Goal: Task Accomplishment & Management: Manage account settings

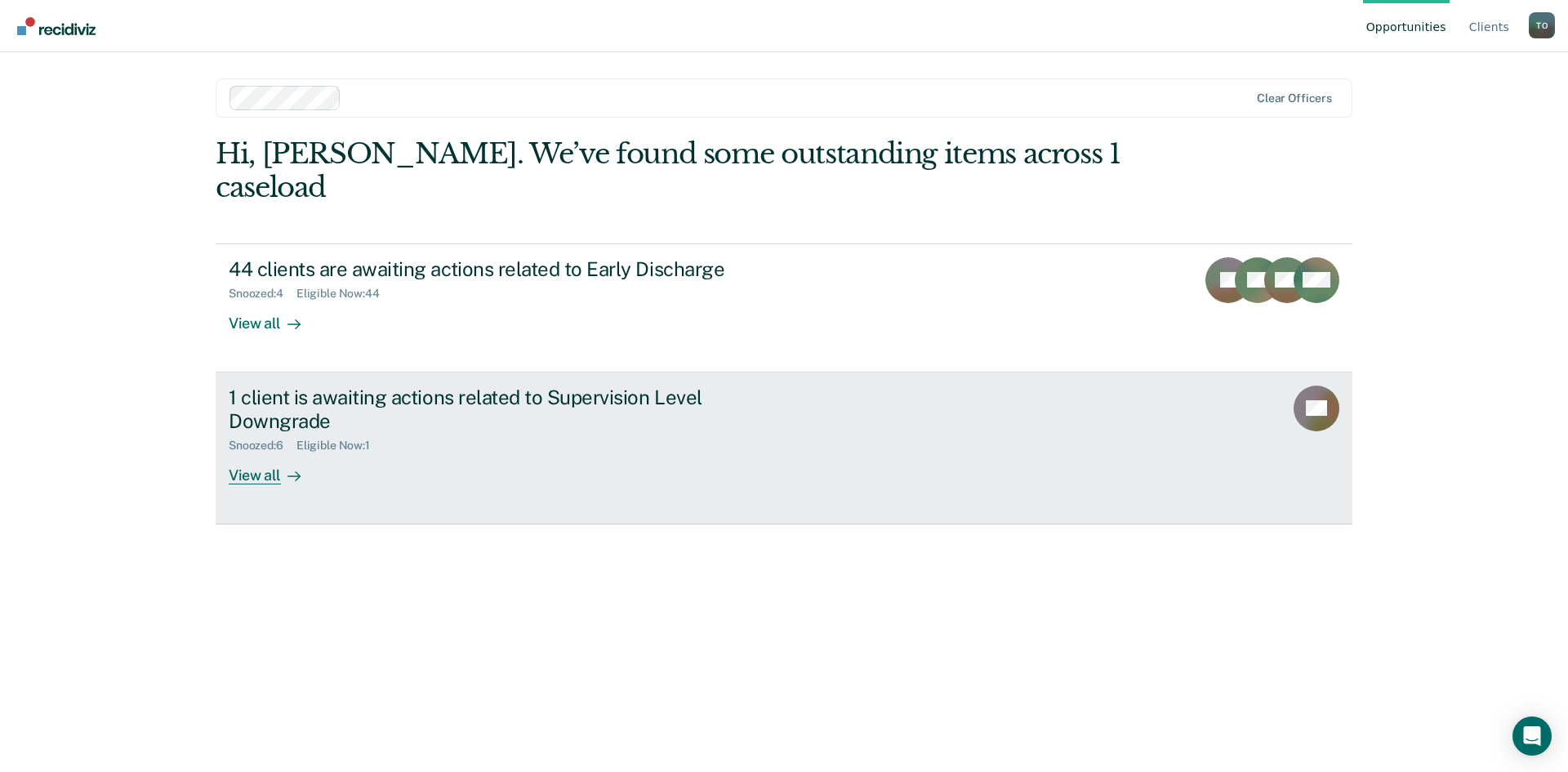
click at [277, 452] on div "View all" at bounding box center [274, 468] width 91 height 31
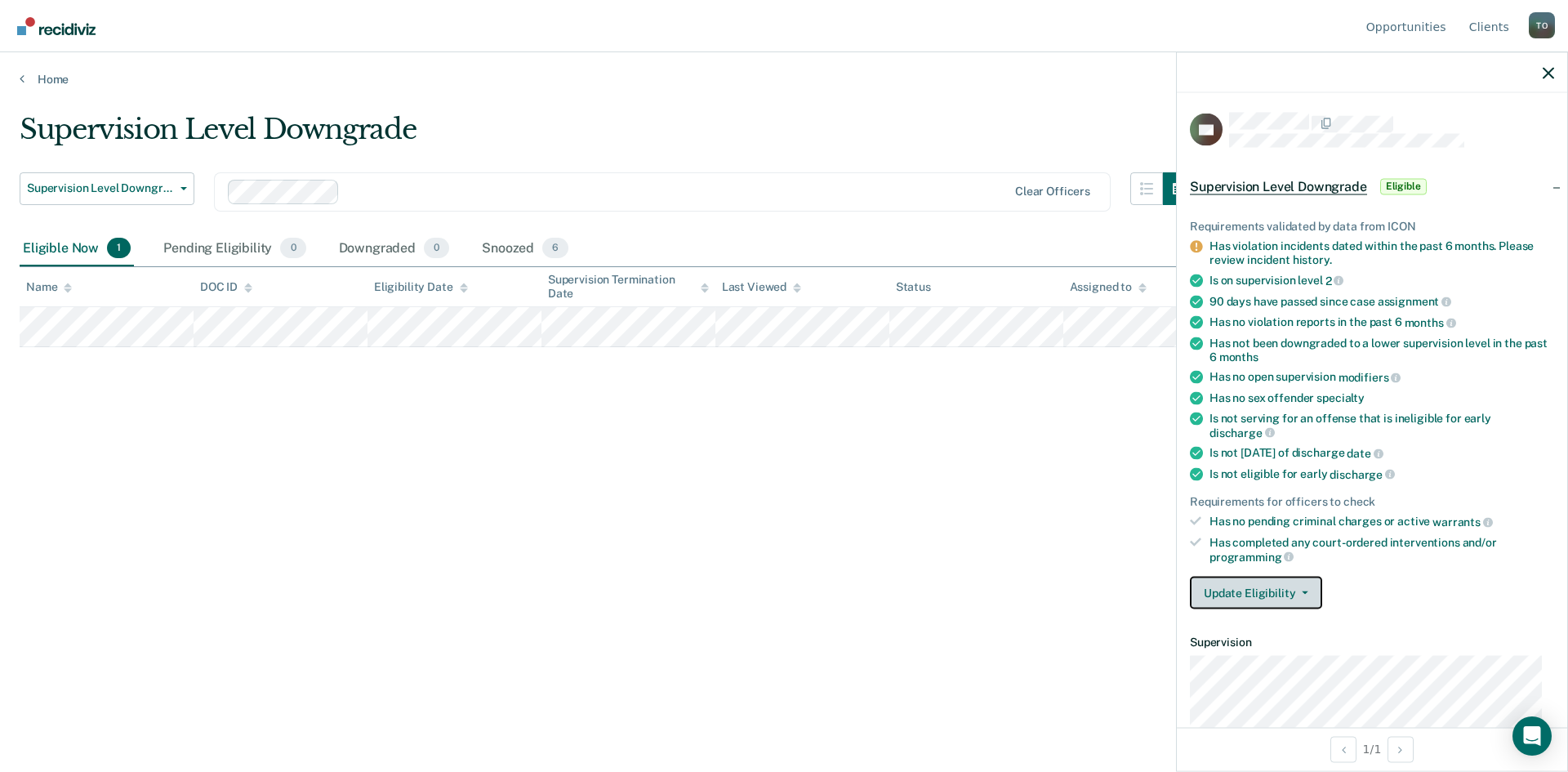
click at [1306, 592] on icon "button" at bounding box center [1305, 592] width 7 height 3
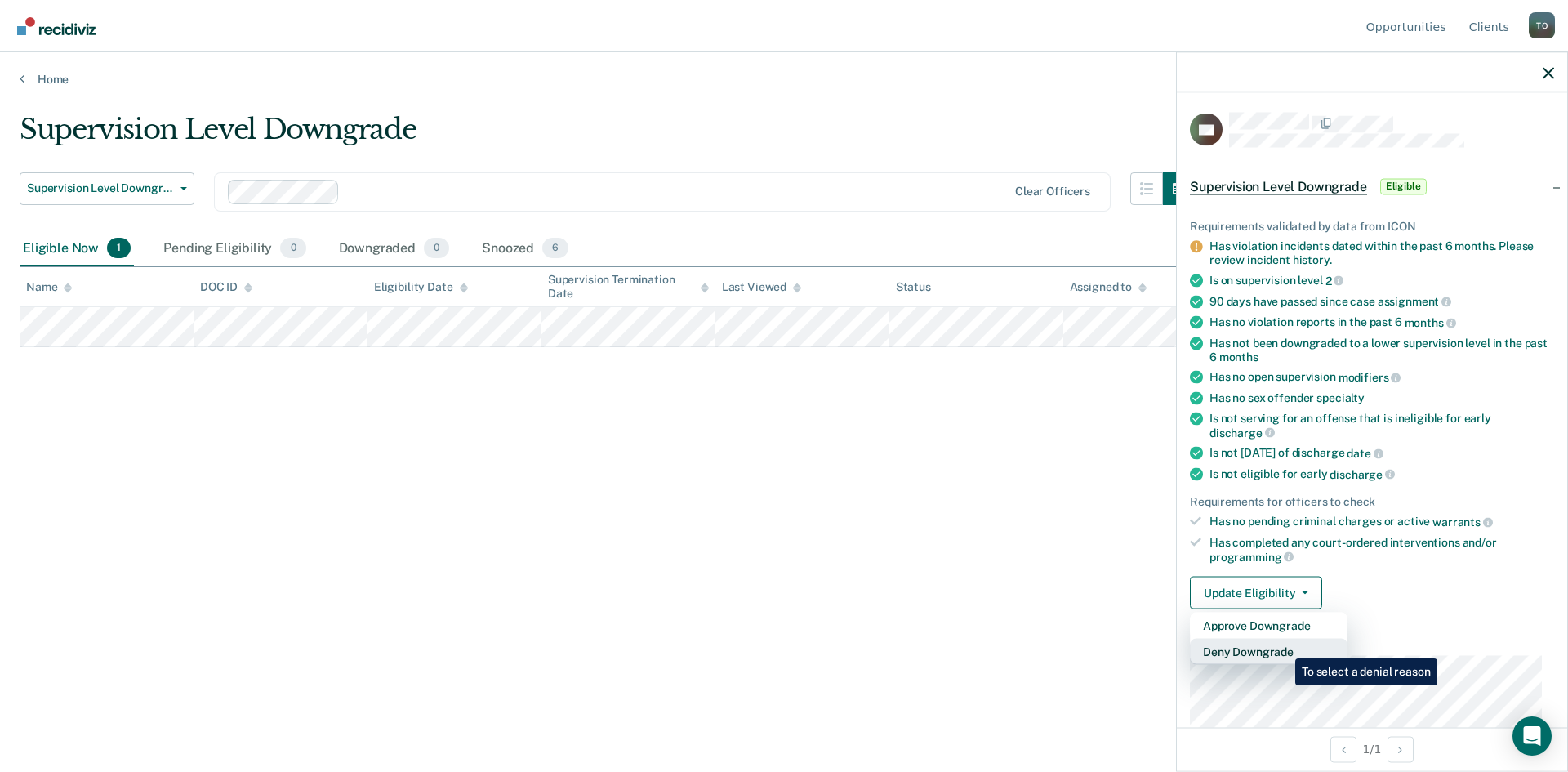
click at [1283, 645] on button "Deny Downgrade" at bounding box center [1269, 651] width 158 height 26
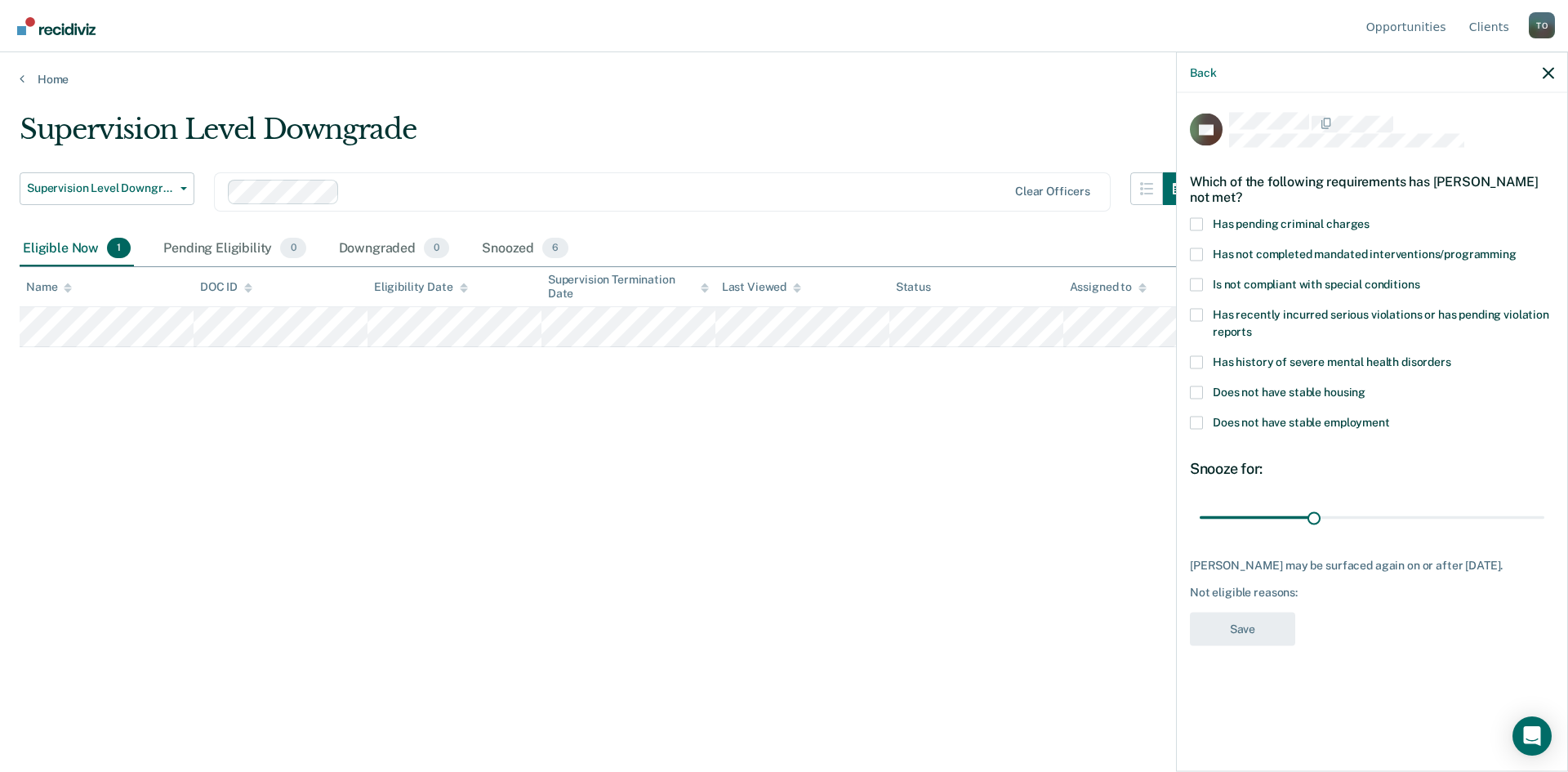
click at [1197, 280] on span at bounding box center [1196, 283] width 13 height 13
click at [1420, 278] on input "Is not compliant with special conditions" at bounding box center [1420, 278] width 0 height 0
click at [1233, 628] on button "Save" at bounding box center [1242, 629] width 105 height 33
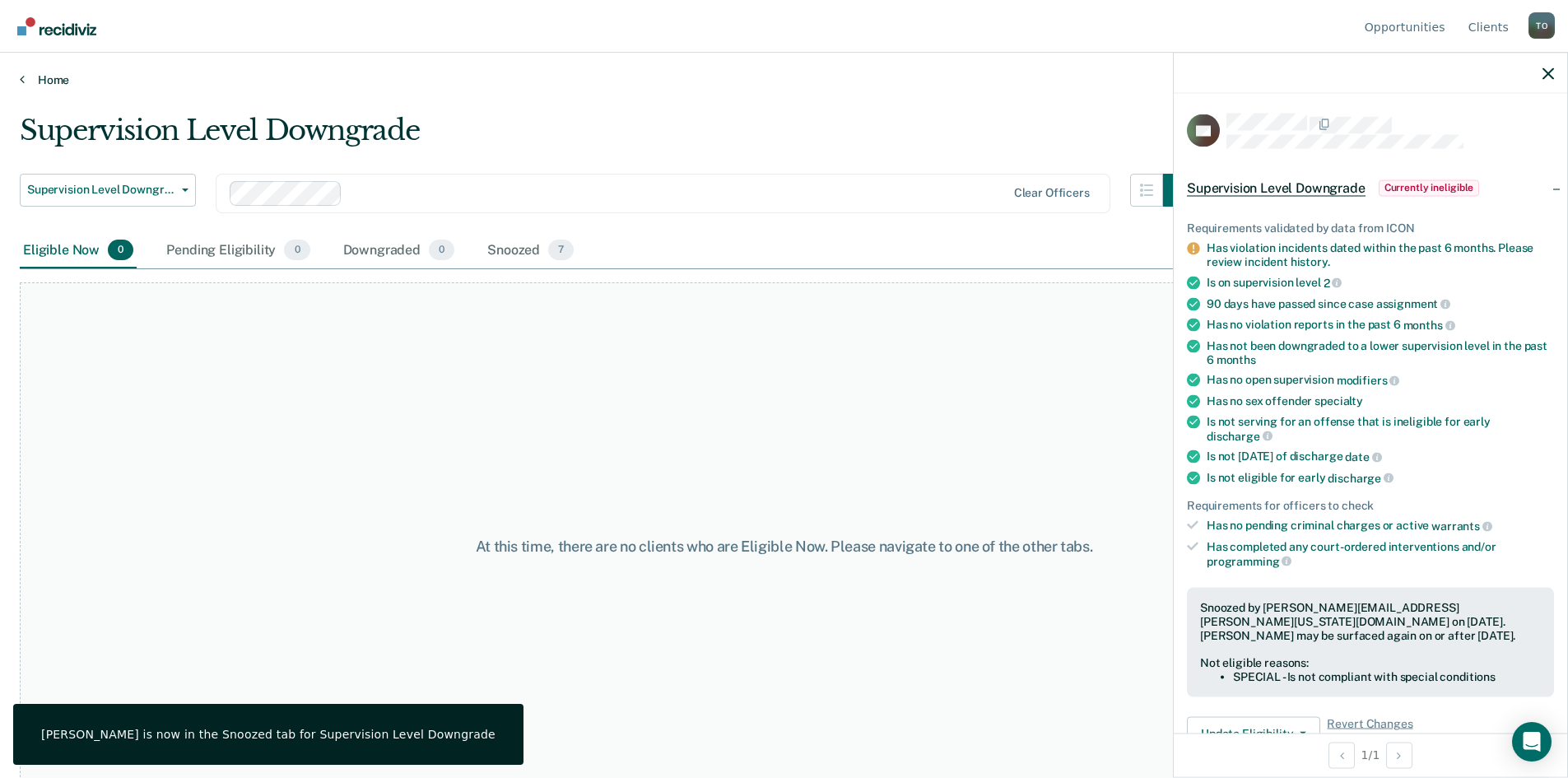
click at [53, 86] on link "Home" at bounding box center [784, 79] width 1528 height 15
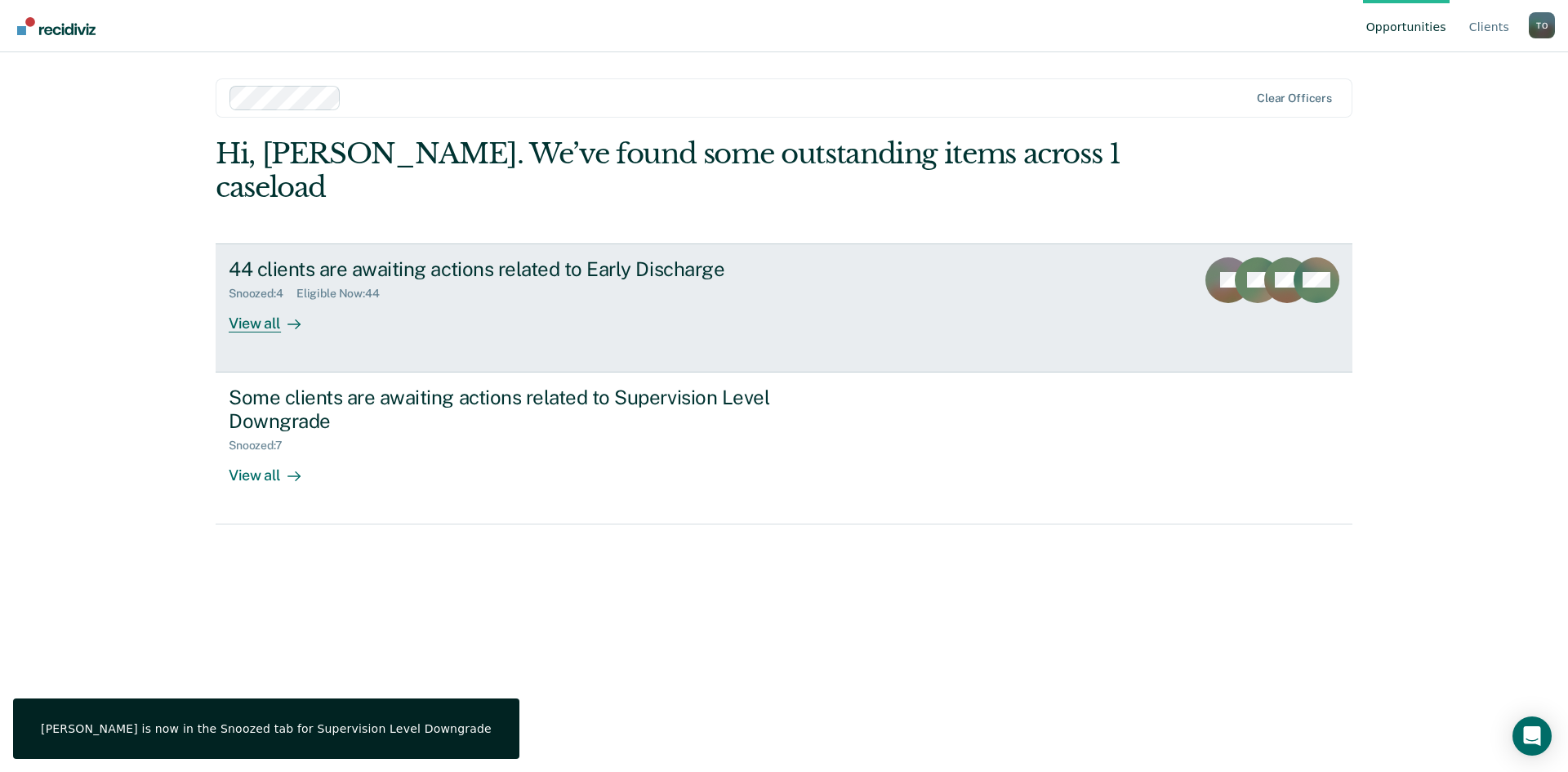
click at [278, 300] on div "View all" at bounding box center [274, 316] width 91 height 31
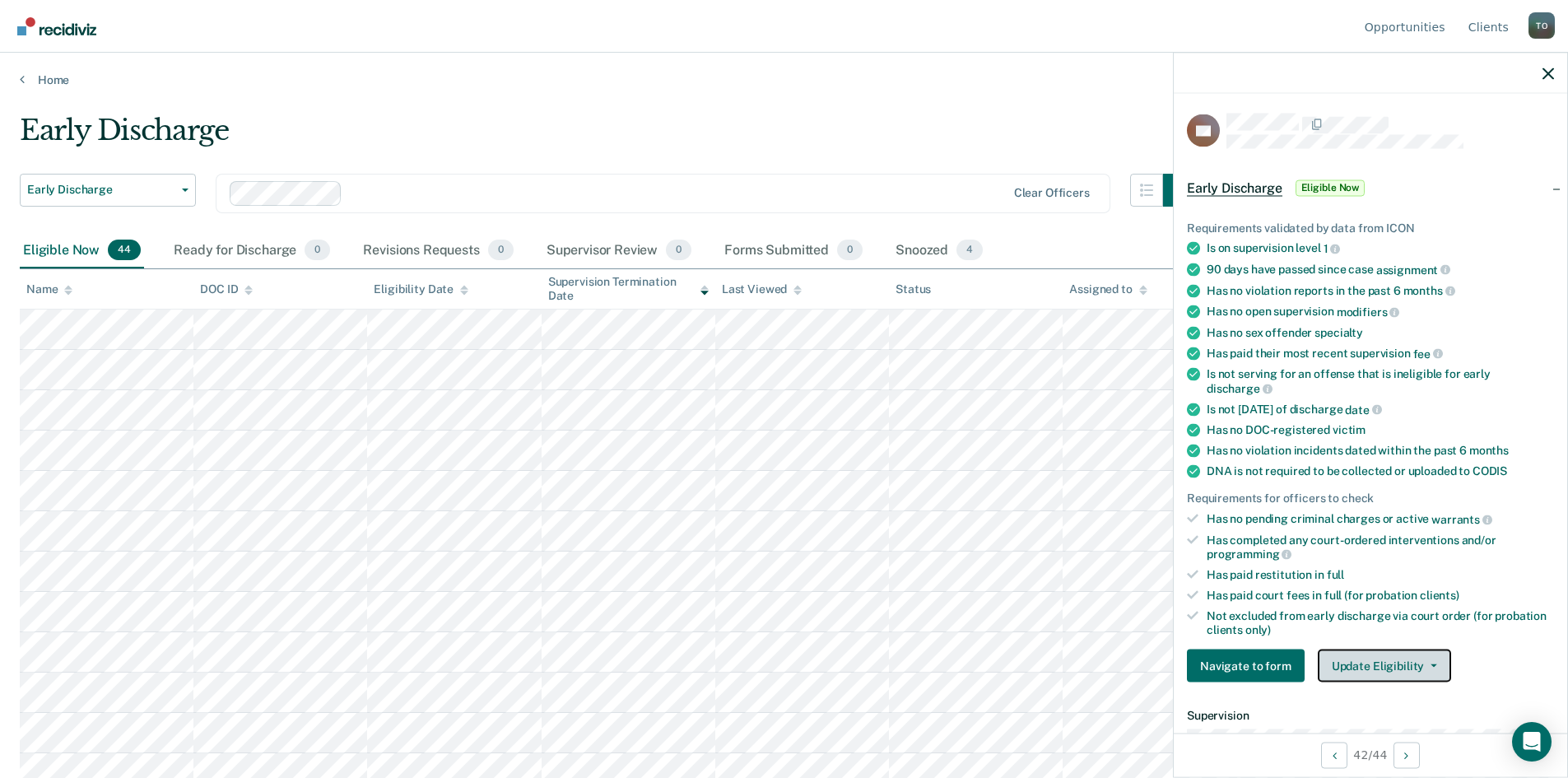
click at [1406, 662] on button "Update Eligibility" at bounding box center [1384, 665] width 133 height 33
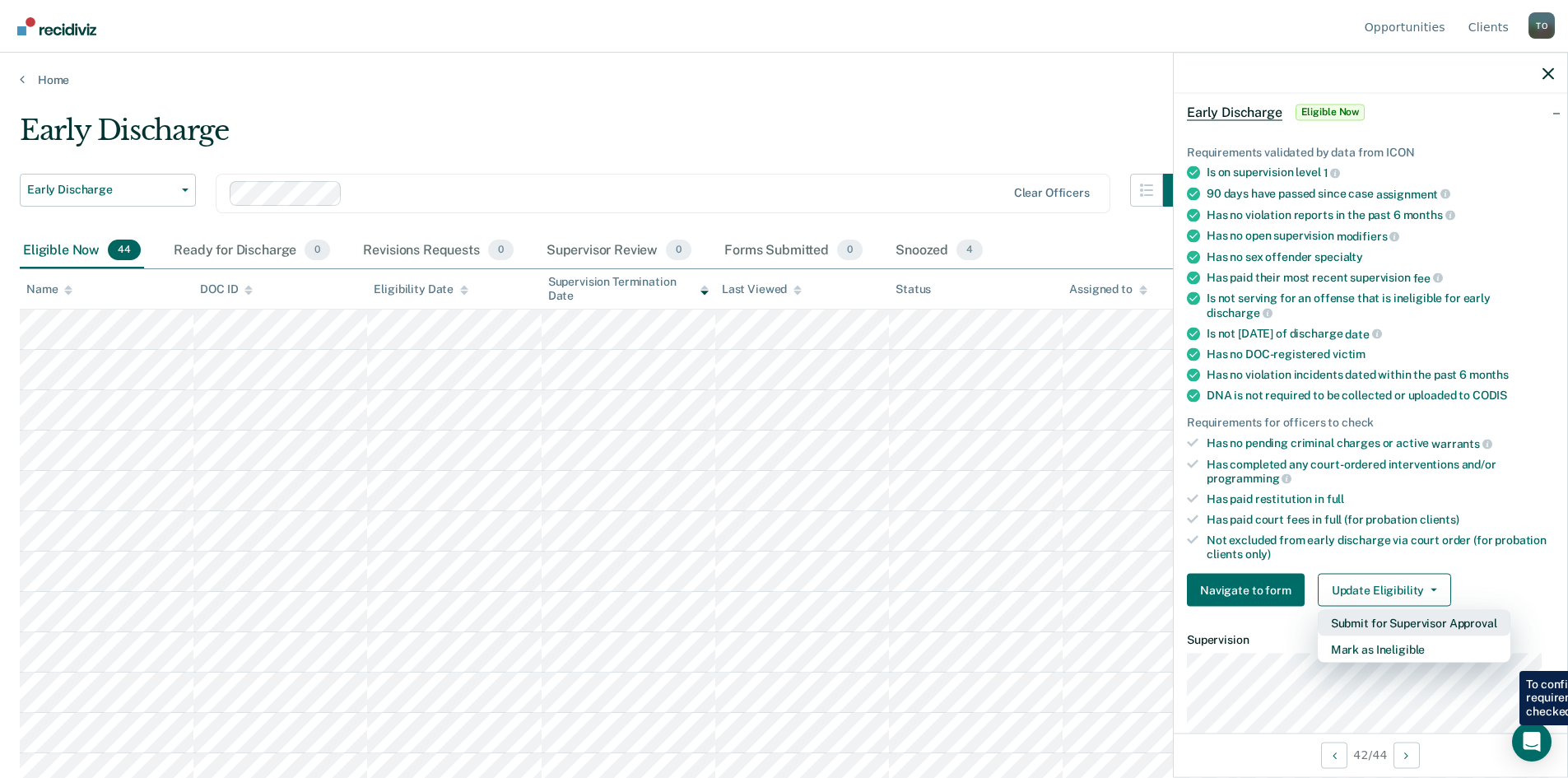
scroll to position [247, 0]
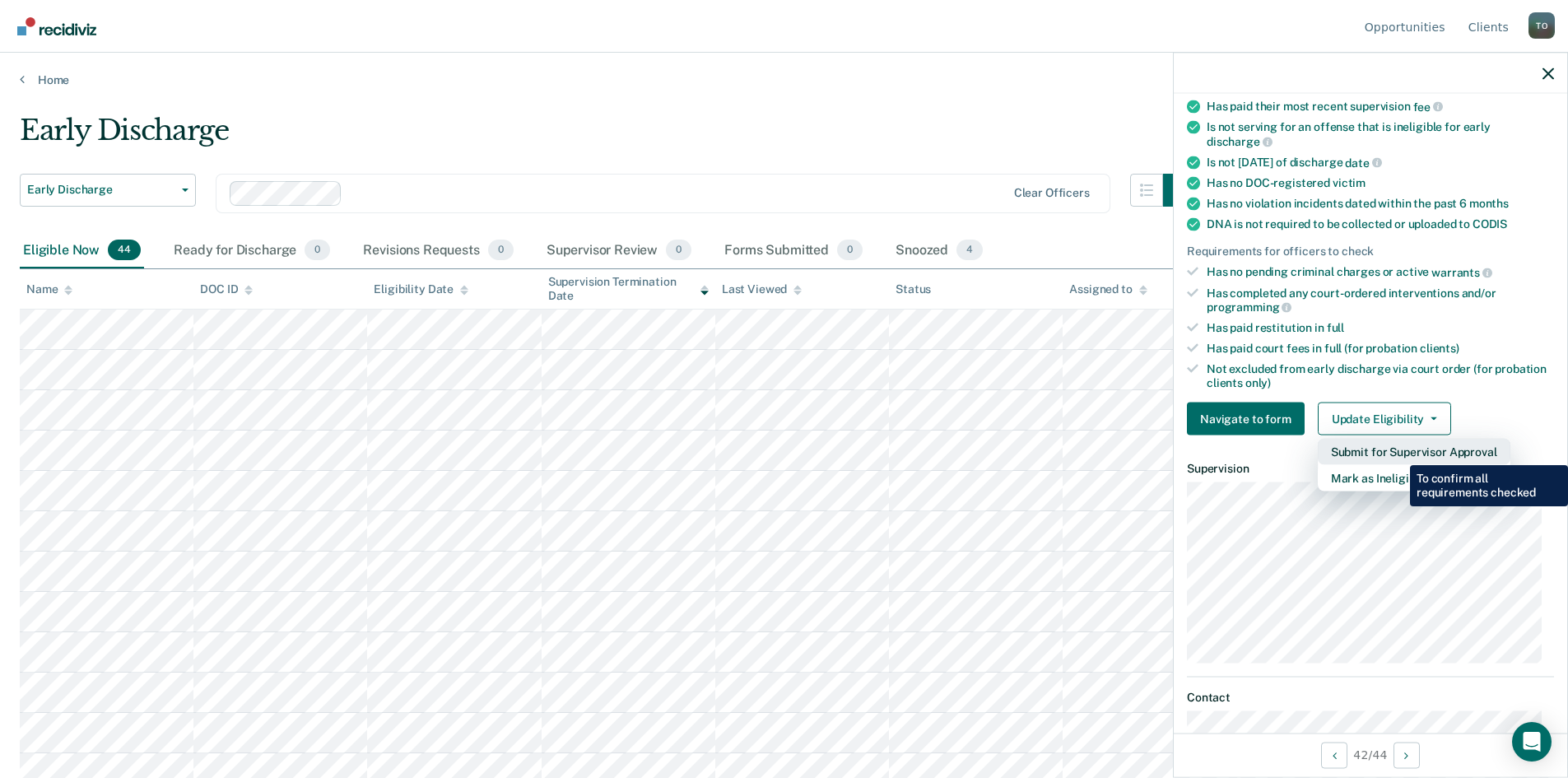
click at [1398, 453] on button "Submit for Supervisor Approval" at bounding box center [1414, 452] width 193 height 27
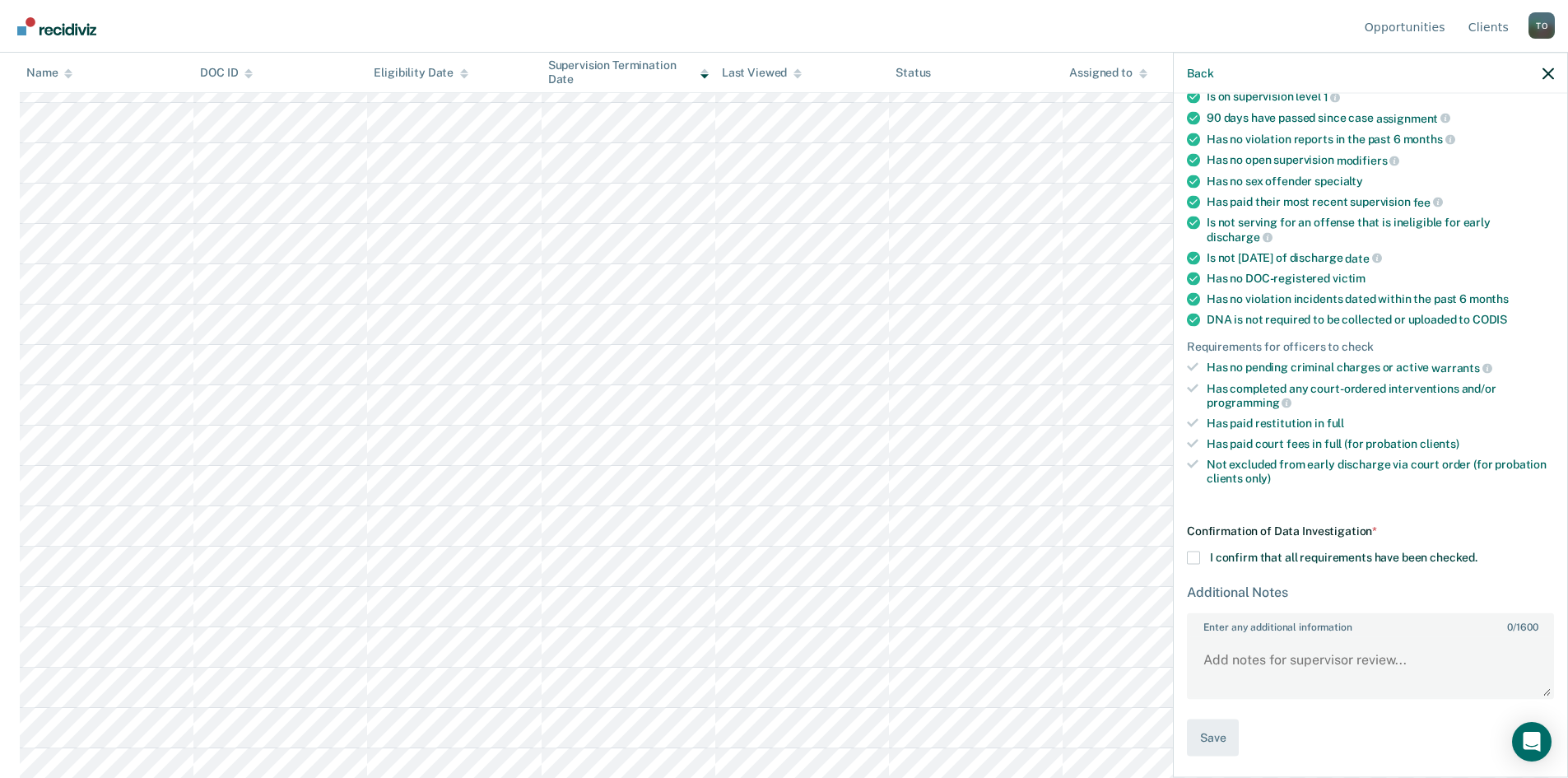
click at [1197, 557] on span at bounding box center [1192, 558] width 13 height 13
click at [1477, 552] on input "I confirm that all requirements have been checked." at bounding box center [1477, 552] width 0 height 0
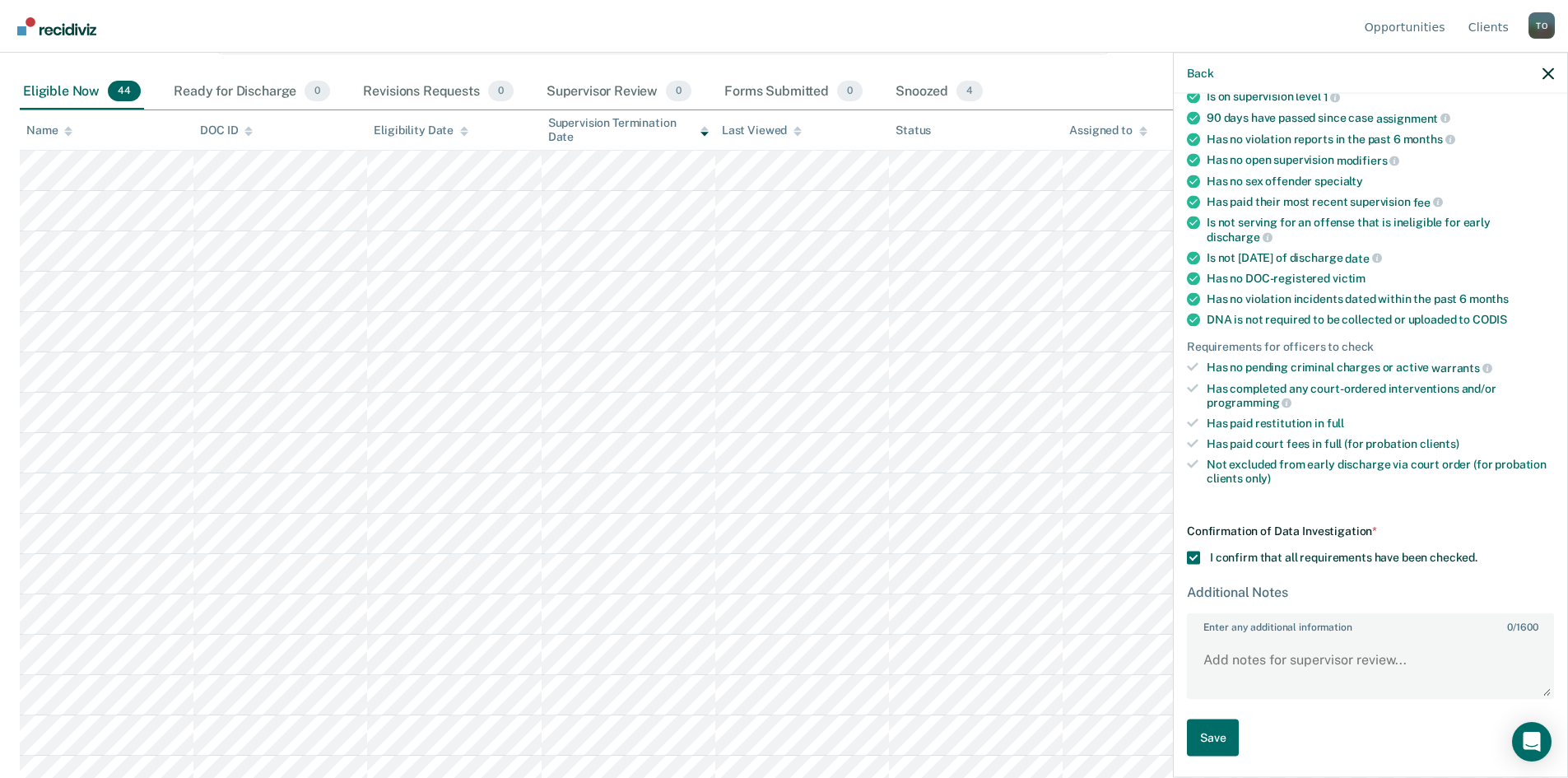
scroll to position [0, 0]
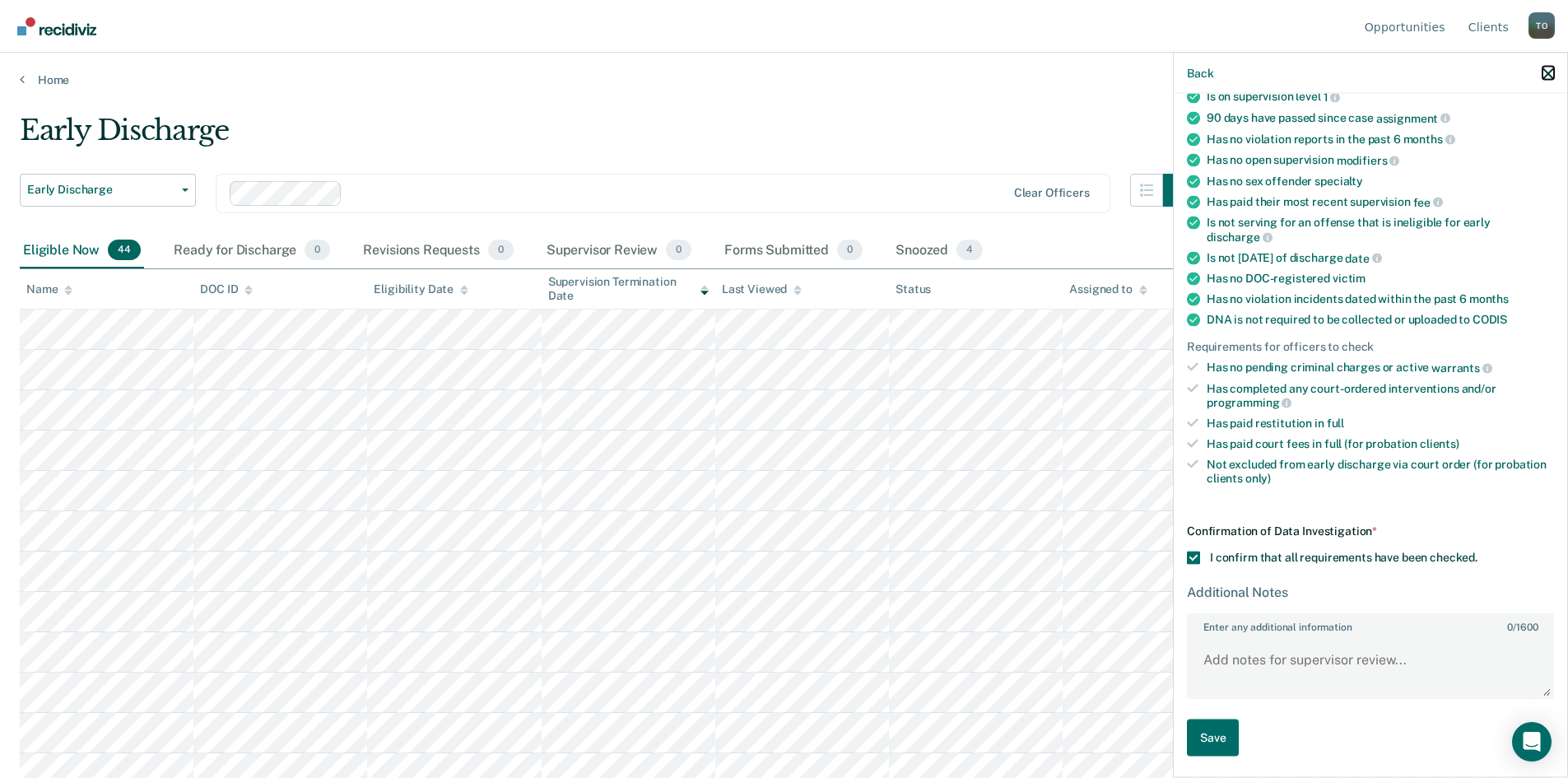
click at [1545, 76] on icon "button" at bounding box center [1548, 73] width 12 height 12
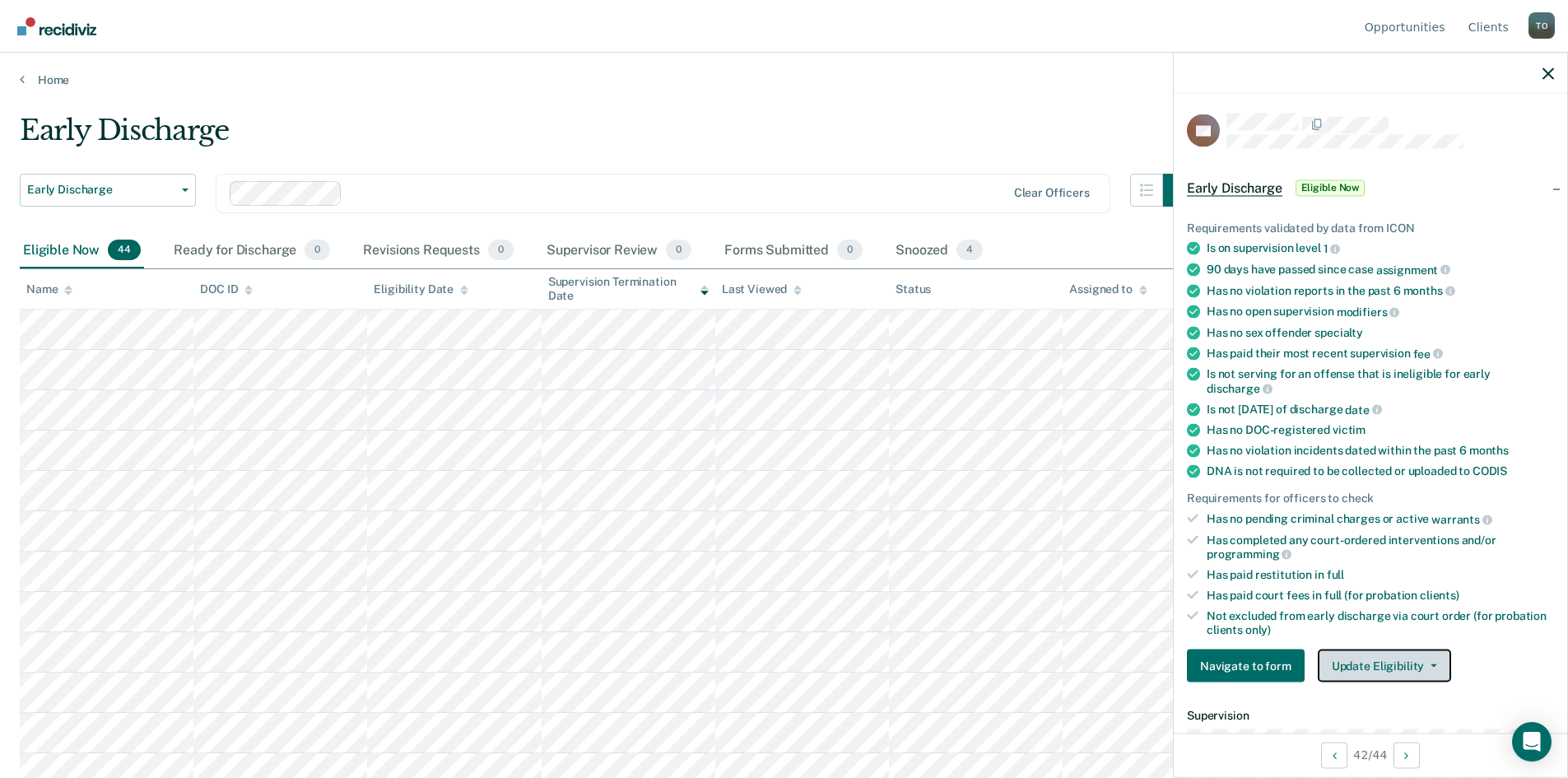
click at [1398, 665] on button "Update Eligibility" at bounding box center [1384, 665] width 133 height 33
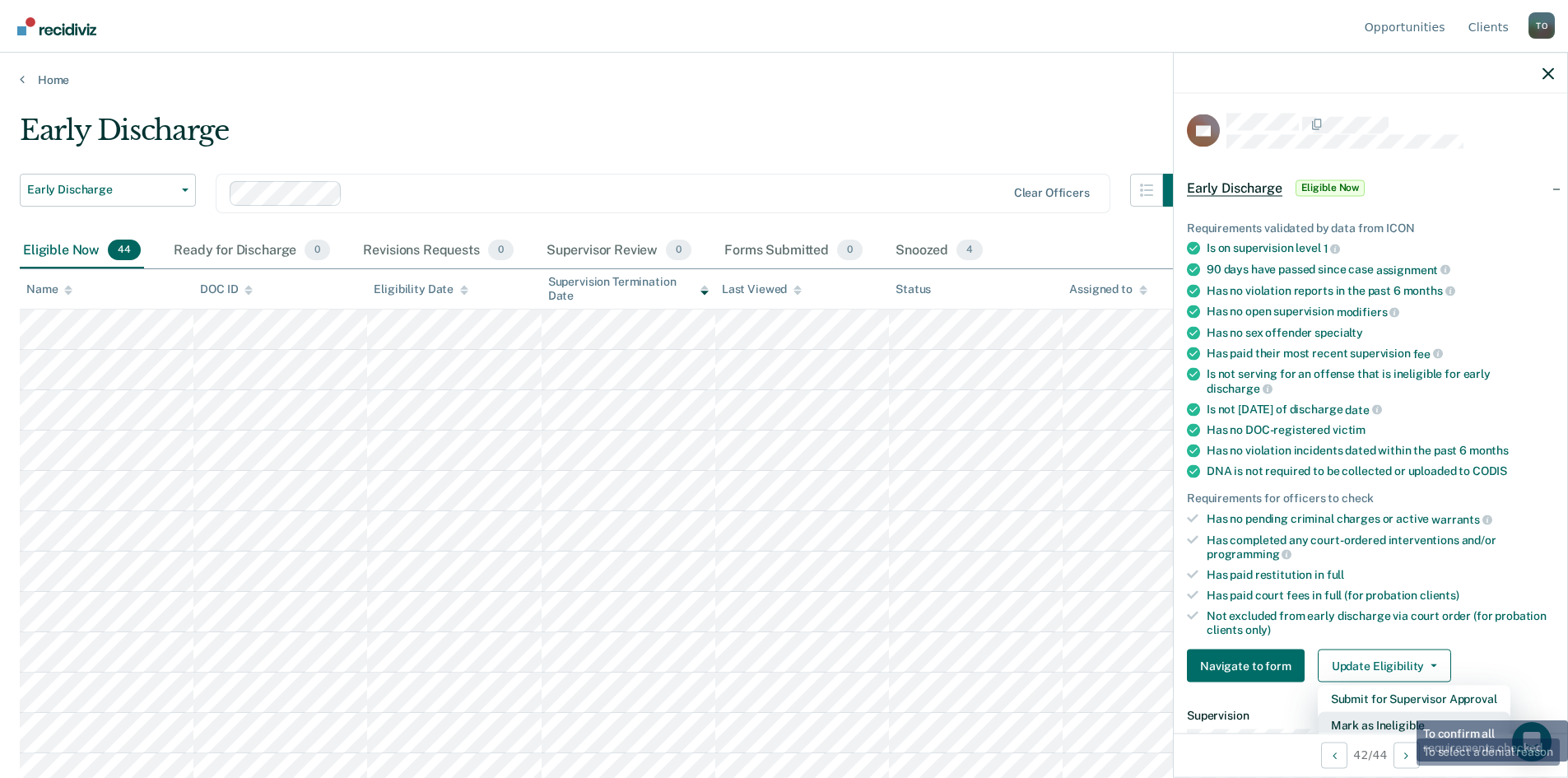
scroll to position [4, 0]
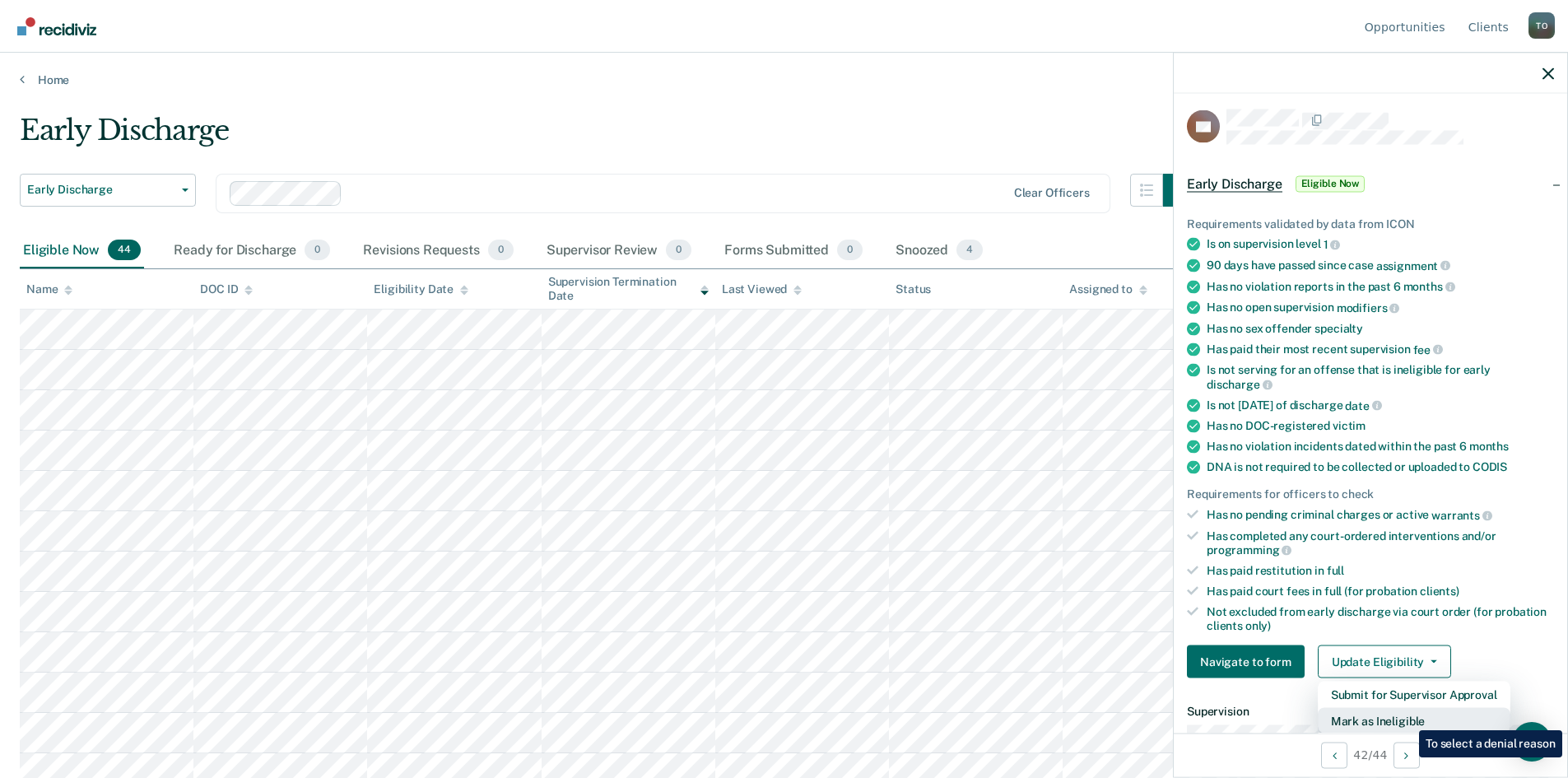
click at [1407, 717] on button "Mark as Ineligible" at bounding box center [1414, 721] width 193 height 27
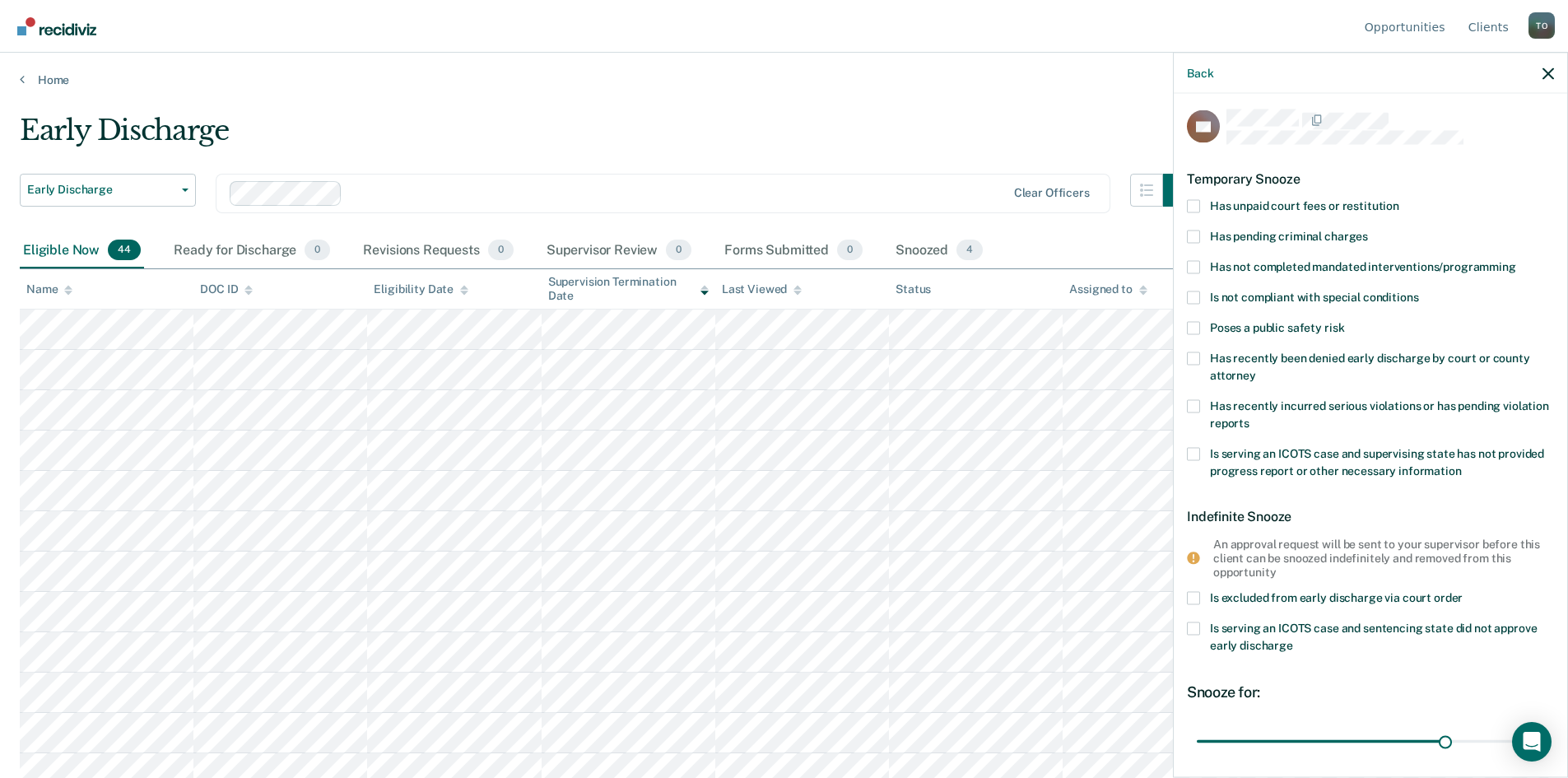
click at [1190, 208] on span at bounding box center [1192, 205] width 13 height 13
click at [1399, 199] on input "Has unpaid court fees or restitution" at bounding box center [1399, 199] width 0 height 0
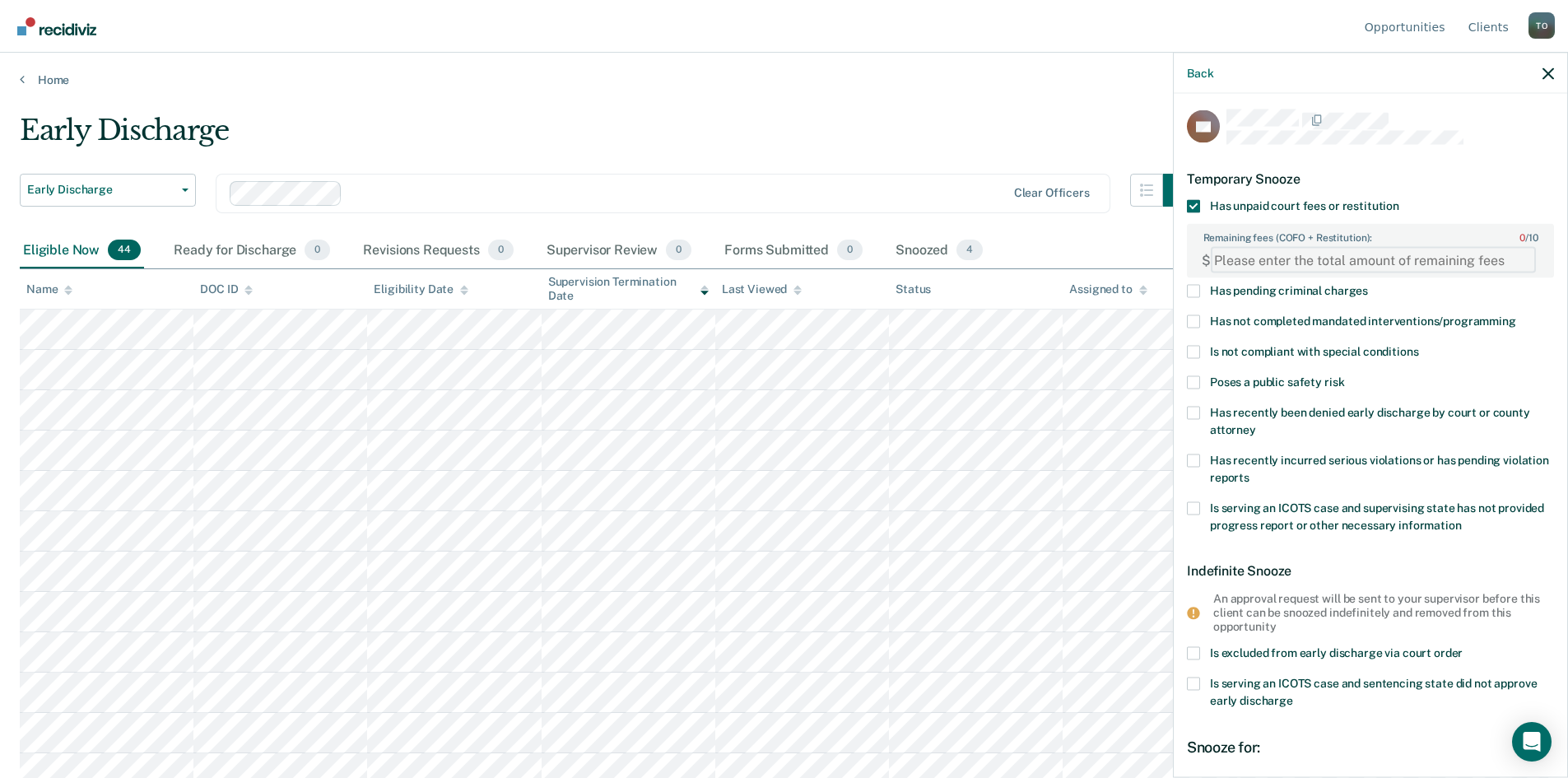
click at [1291, 258] on FEESReasonInput "Remaining fees (COFO + Restitution): 0 / 10" at bounding box center [1373, 260] width 325 height 27
click at [1516, 263] on FEESReasonInput "1307" at bounding box center [1373, 260] width 325 height 27
click at [1516, 263] on FEESReasonInput "1306" at bounding box center [1373, 260] width 325 height 27
click at [1514, 253] on FEESReasonInput "1307" at bounding box center [1373, 260] width 325 height 27
click at [1514, 253] on FEESReasonInput "1308" at bounding box center [1373, 260] width 325 height 27
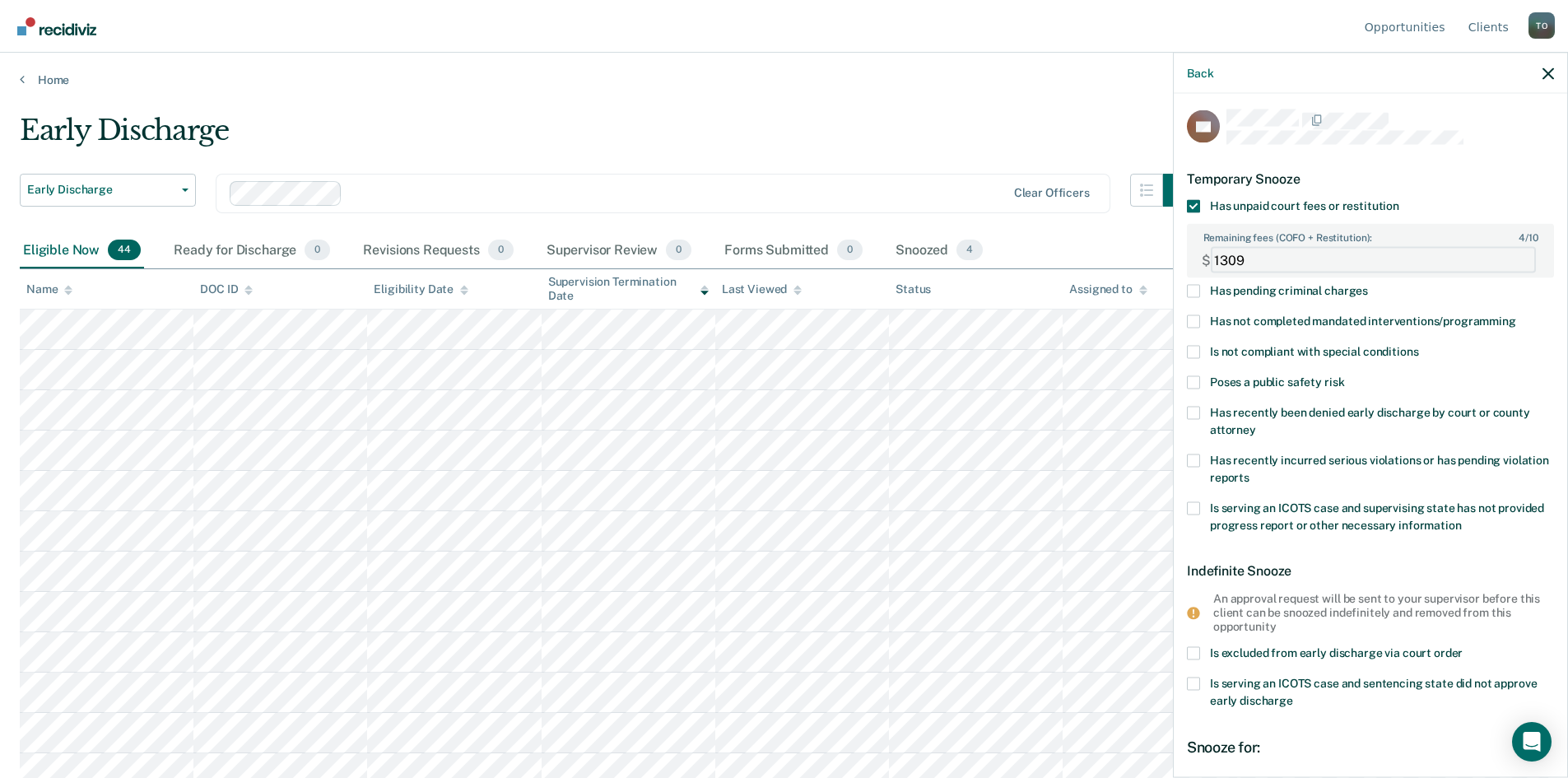
click at [1514, 253] on FEESReasonInput "1309" at bounding box center [1373, 260] width 325 height 27
click at [1514, 253] on FEESReasonInput "1310" at bounding box center [1373, 260] width 325 height 27
click at [1514, 253] on FEESReasonInput "1311" at bounding box center [1373, 260] width 325 height 27
click at [1514, 253] on FEESReasonInput "1312" at bounding box center [1373, 260] width 325 height 27
click at [1514, 253] on FEESReasonInput "1313" at bounding box center [1373, 260] width 325 height 27
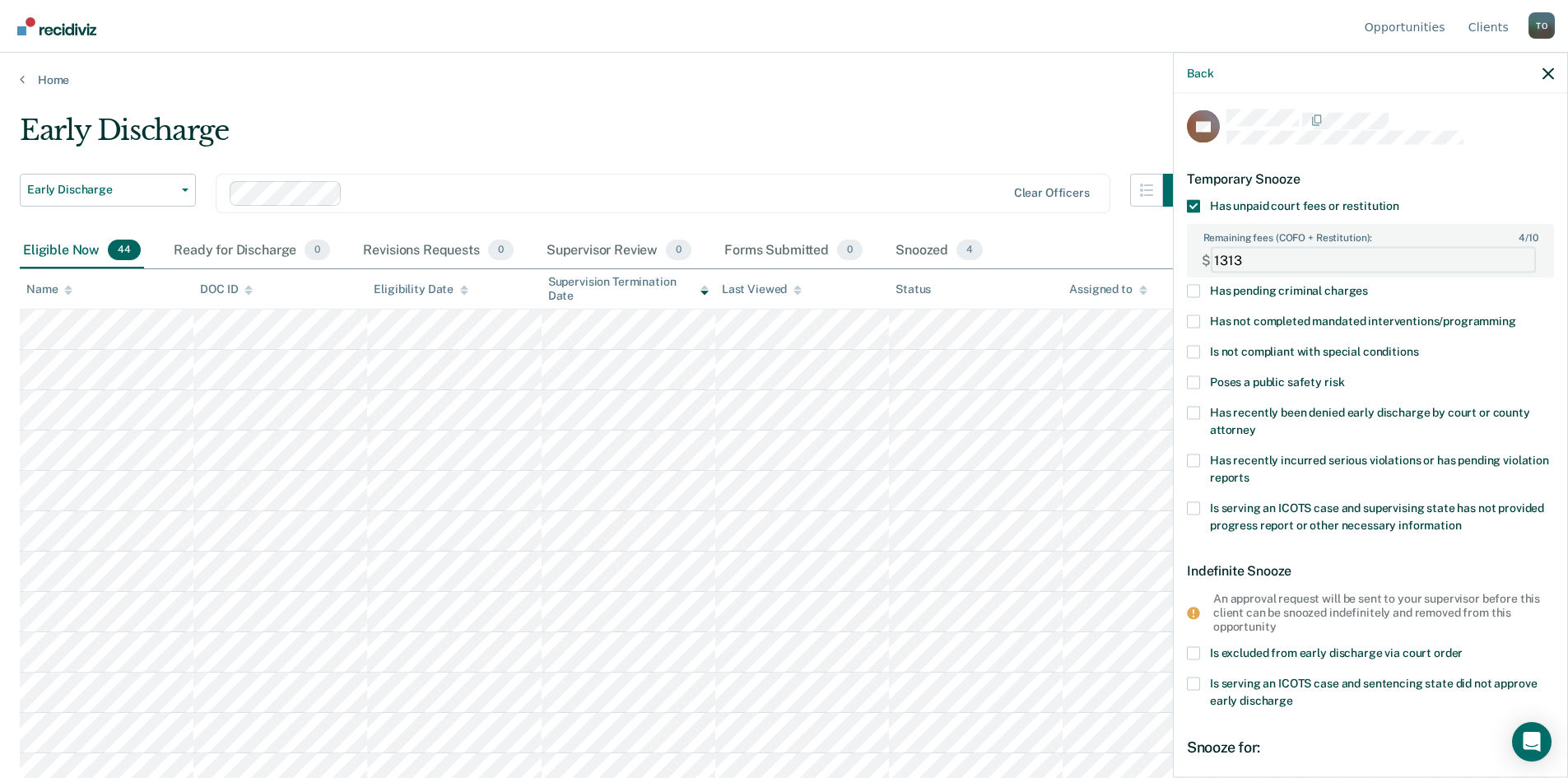
click at [1255, 253] on FEESReasonInput "1313" at bounding box center [1373, 260] width 325 height 27
drag, startPoint x: 1245, startPoint y: 257, endPoint x: 1208, endPoint y: 257, distance: 37.0
click at [1208, 257] on div "$ 1313" at bounding box center [1370, 259] width 364 height 33
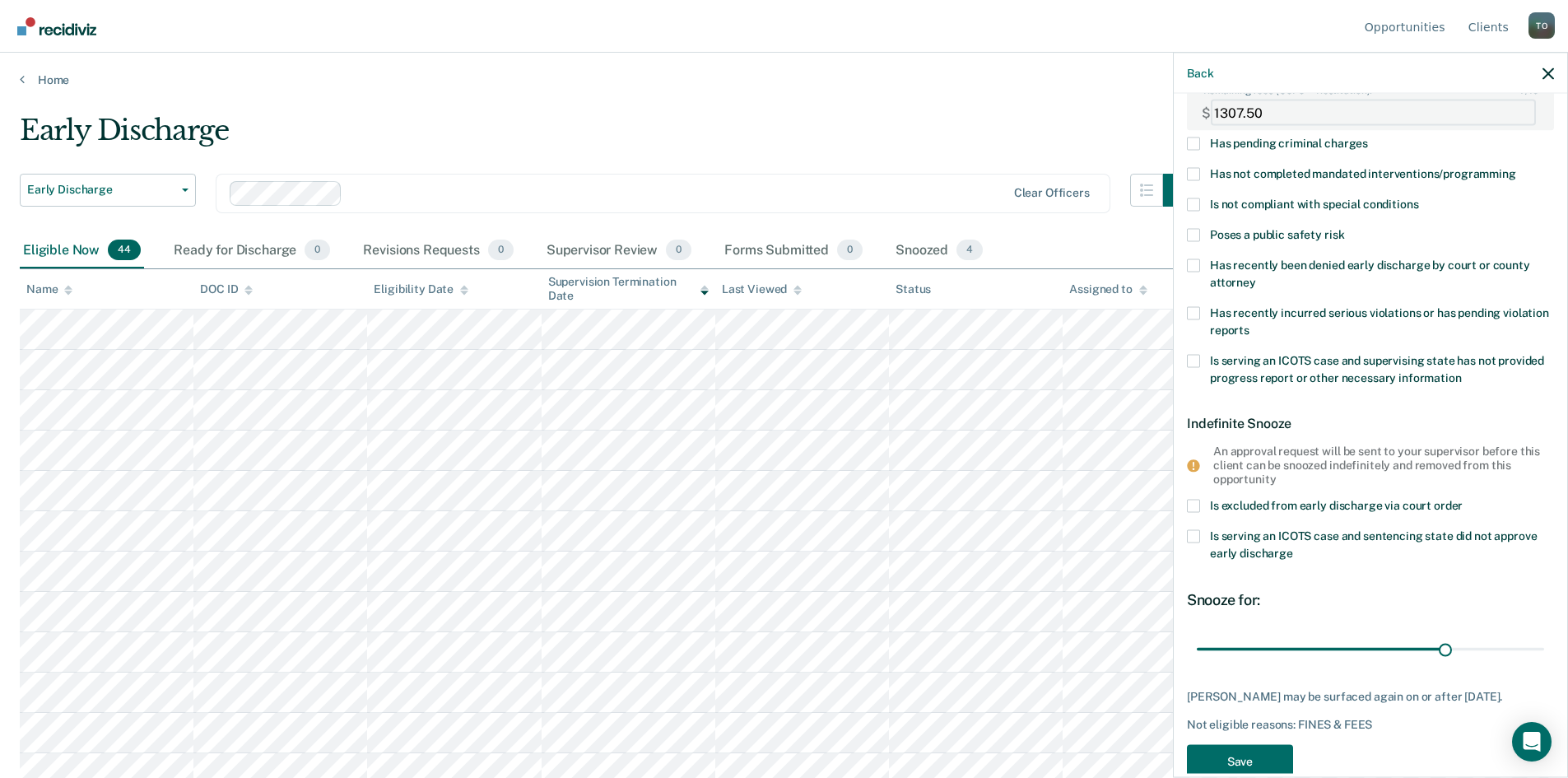
scroll to position [184, 0]
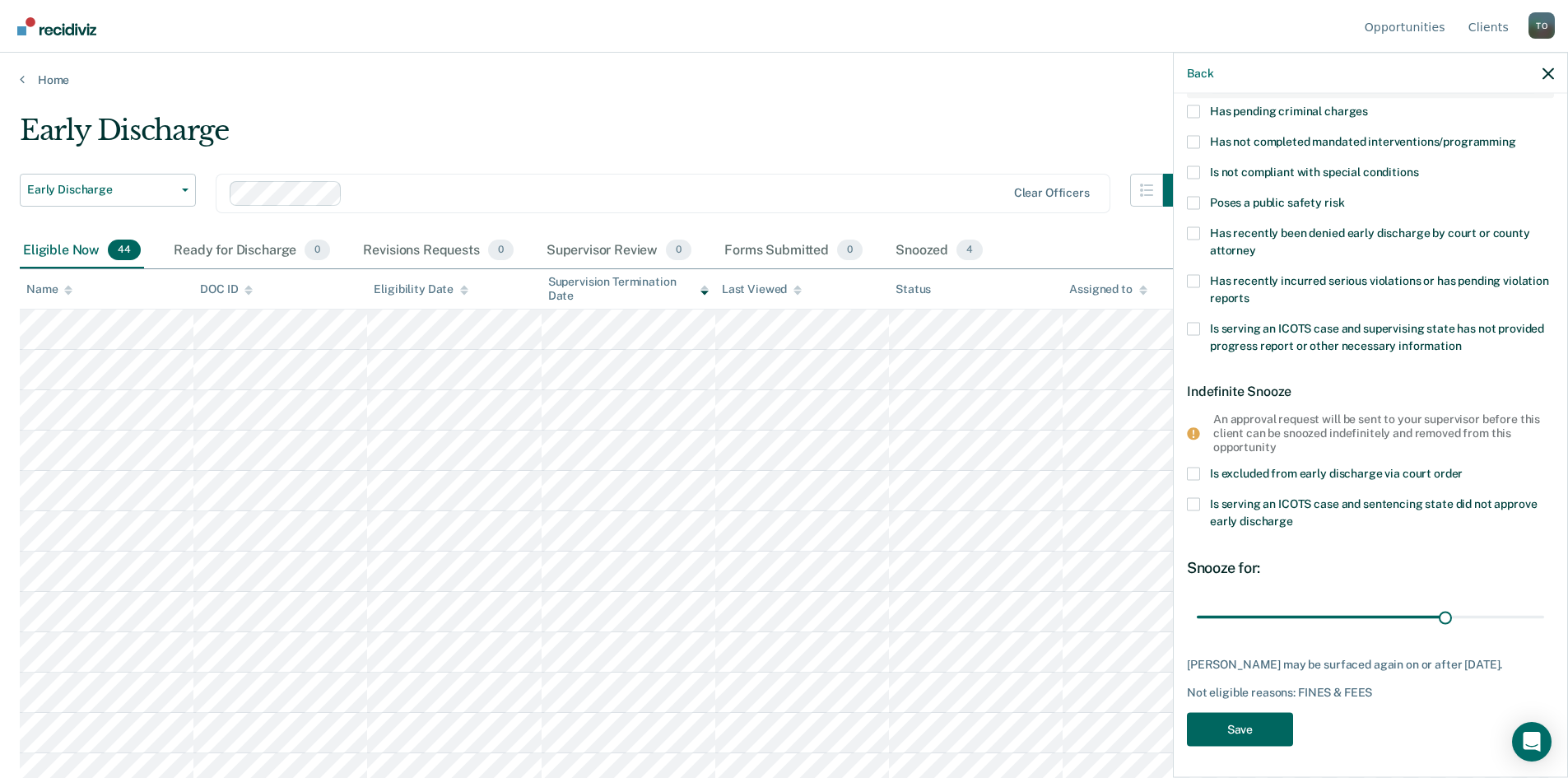
type FEESReasonInput "1307.50"
click at [1227, 730] on button "Save" at bounding box center [1239, 729] width 106 height 34
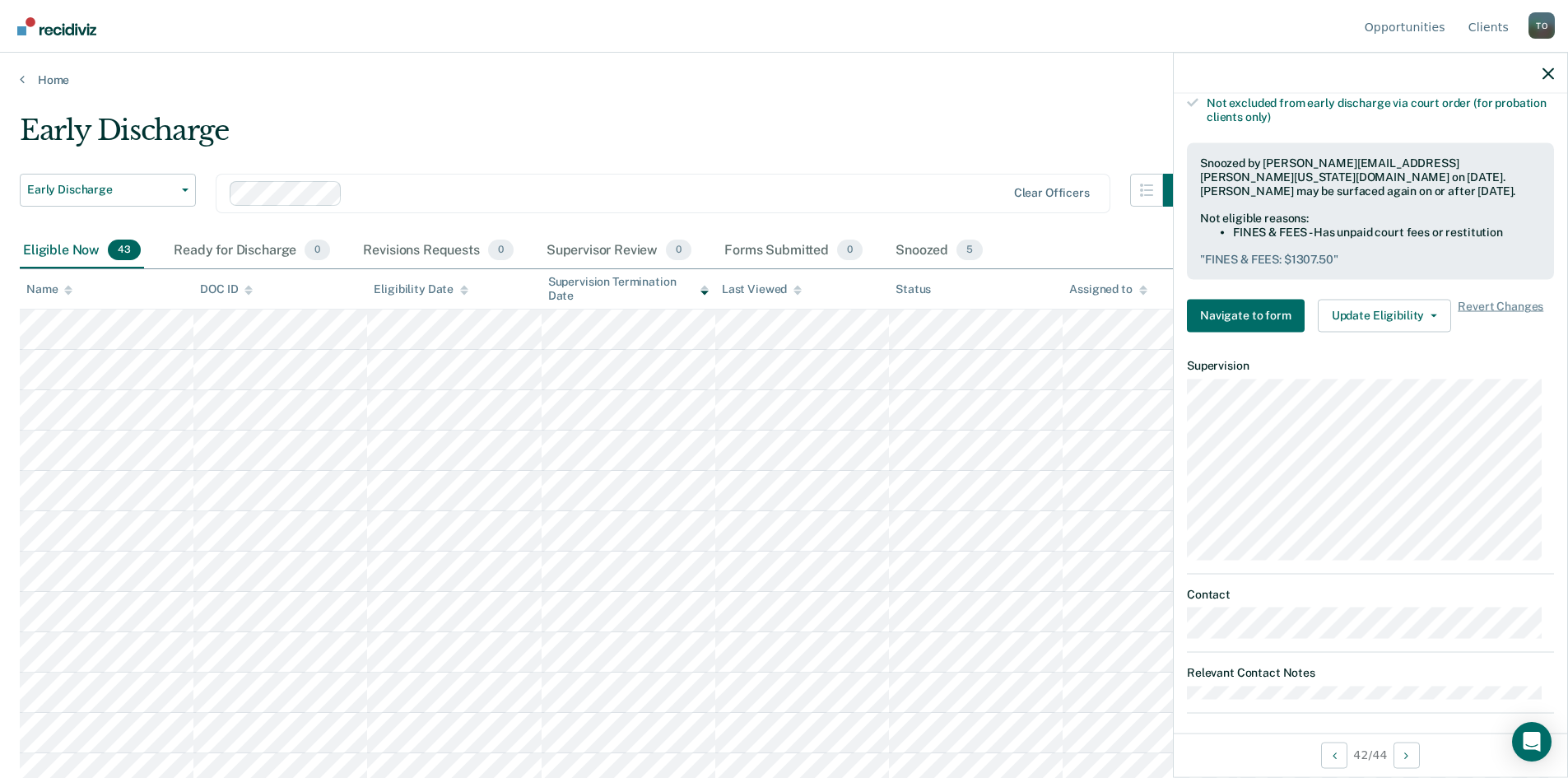
scroll to position [524, 0]
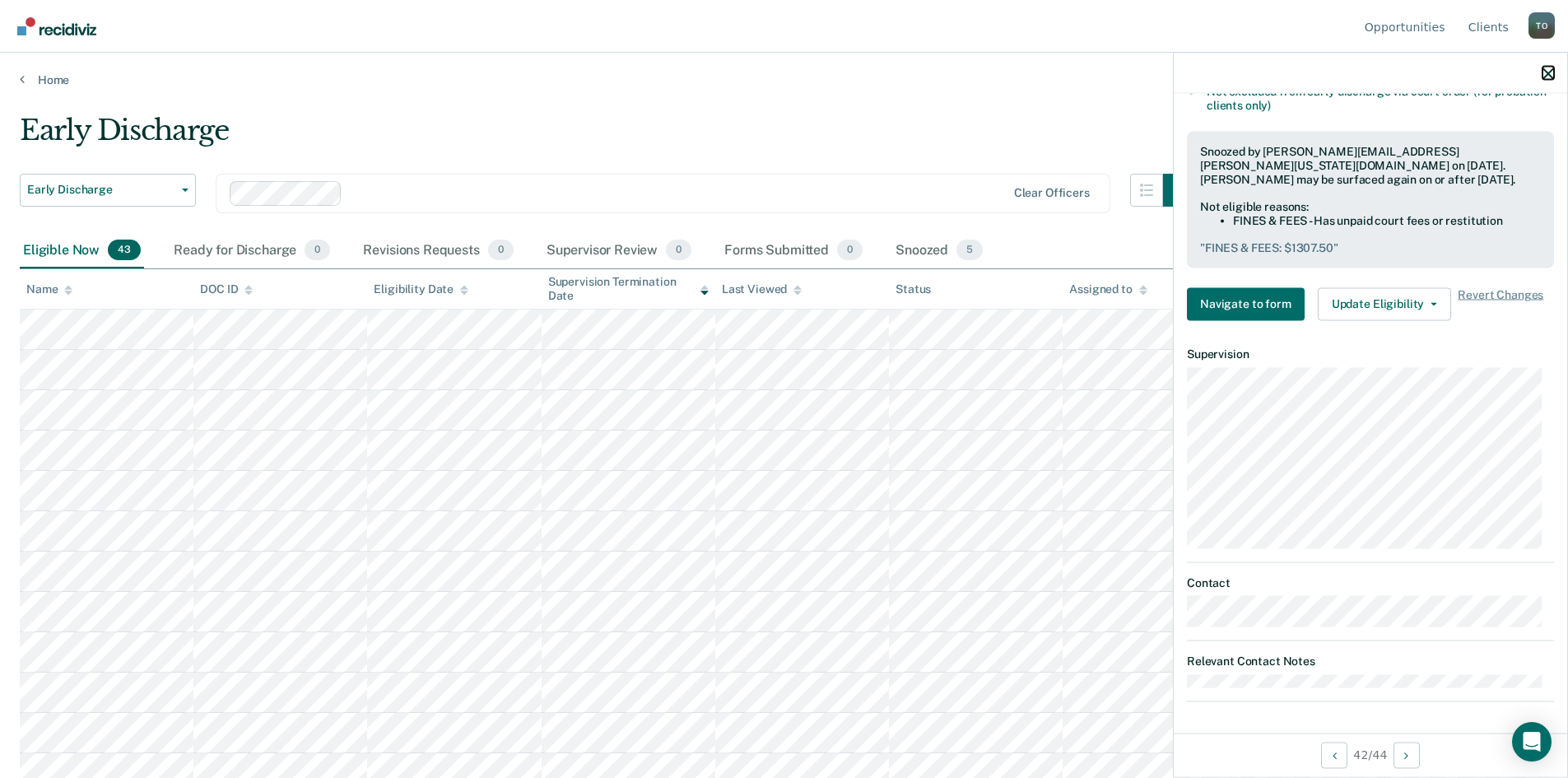
click at [1546, 76] on icon "button" at bounding box center [1548, 73] width 12 height 12
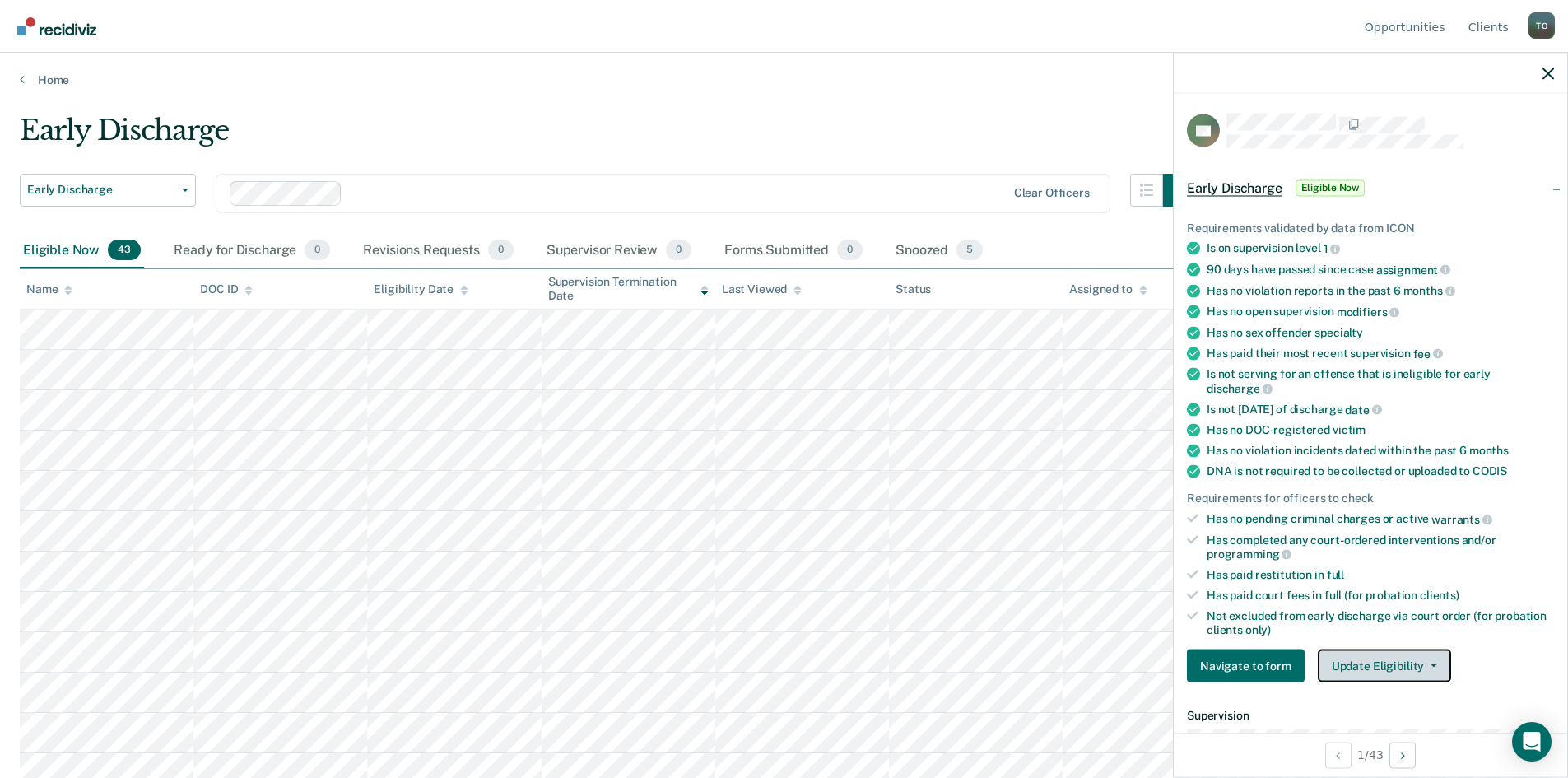
click at [1370, 663] on button "Update Eligibility" at bounding box center [1384, 665] width 133 height 33
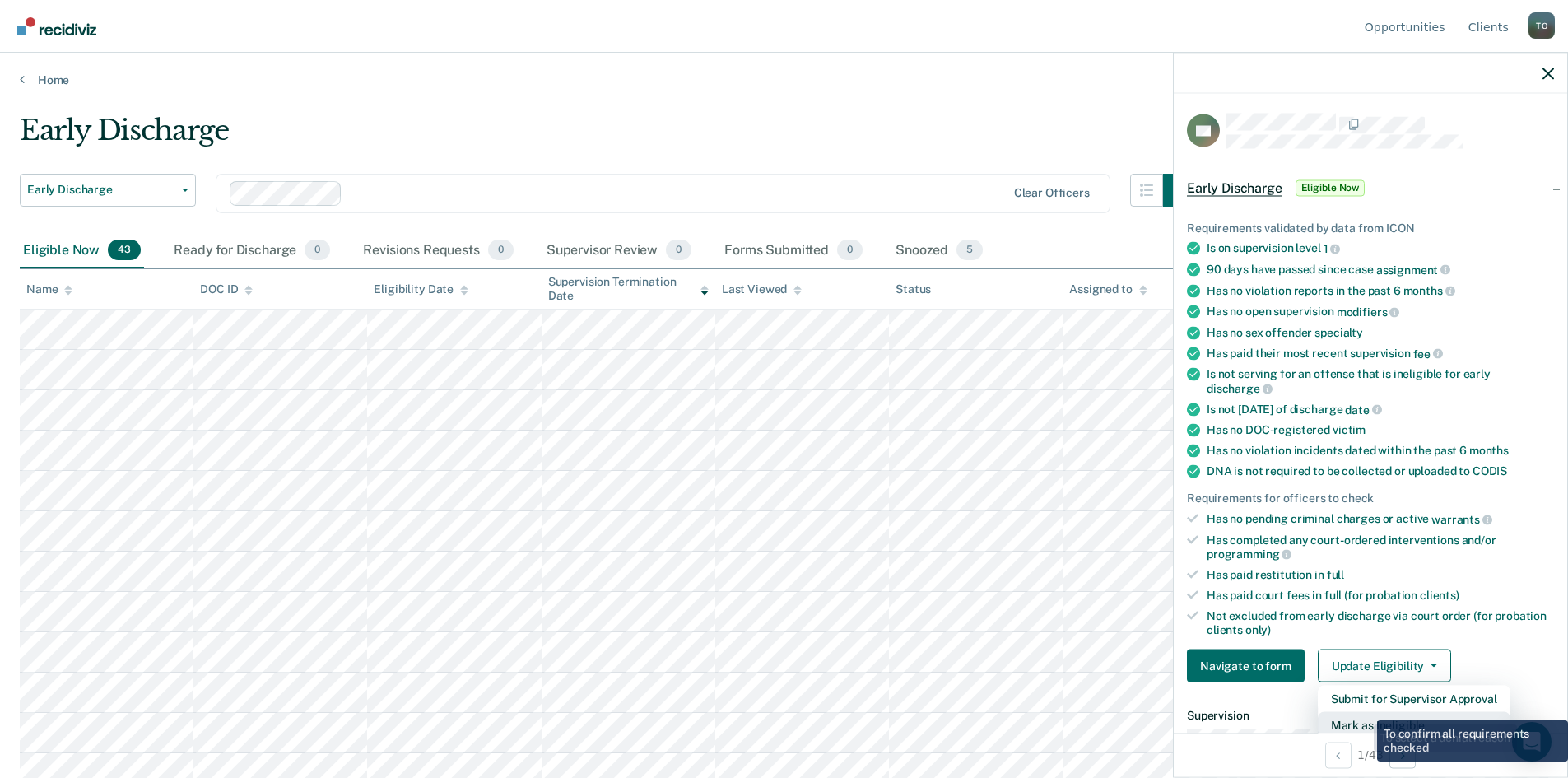
scroll to position [4, 0]
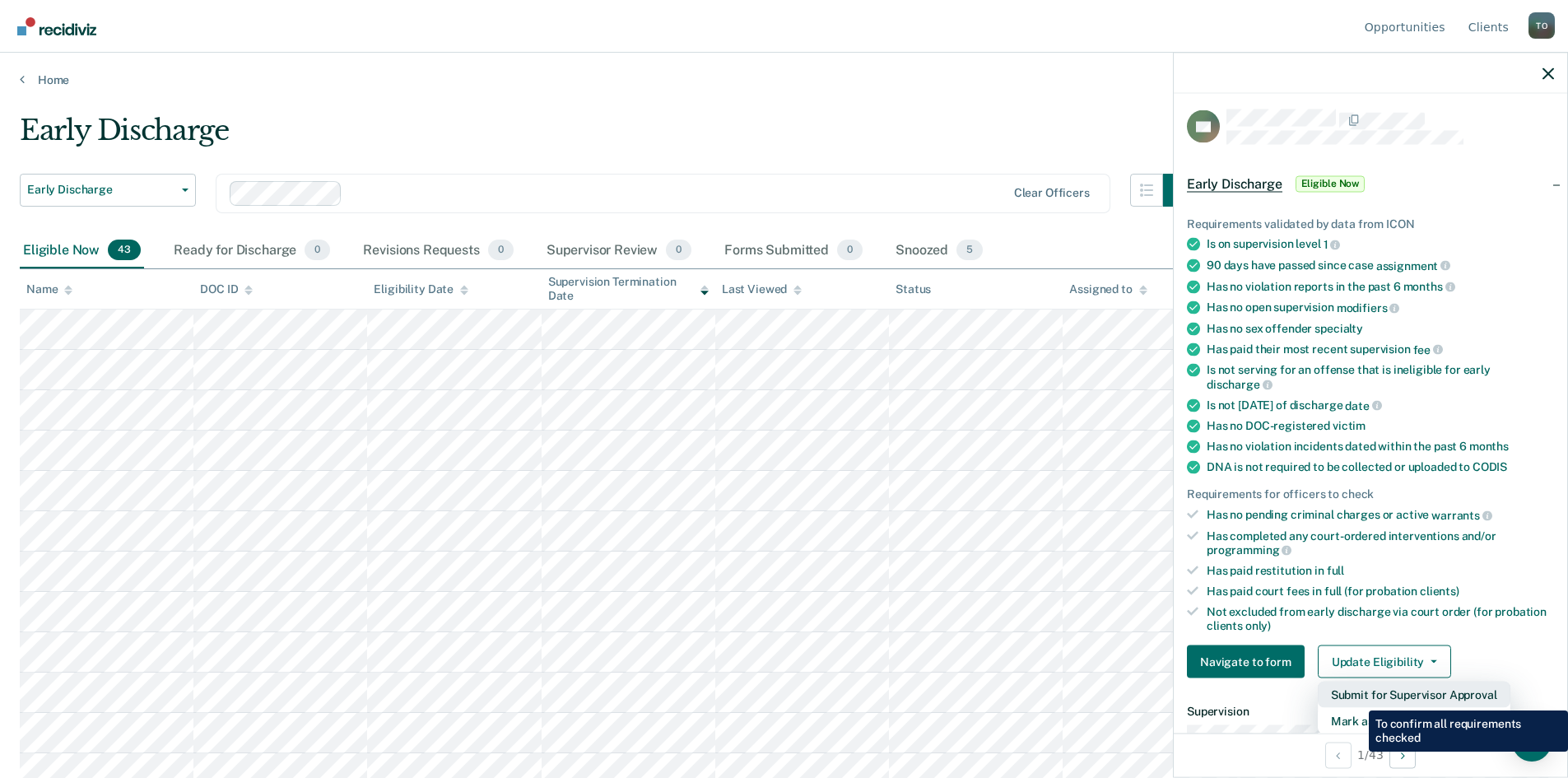
click at [1356, 698] on button "Submit for Supervisor Approval" at bounding box center [1414, 694] width 193 height 27
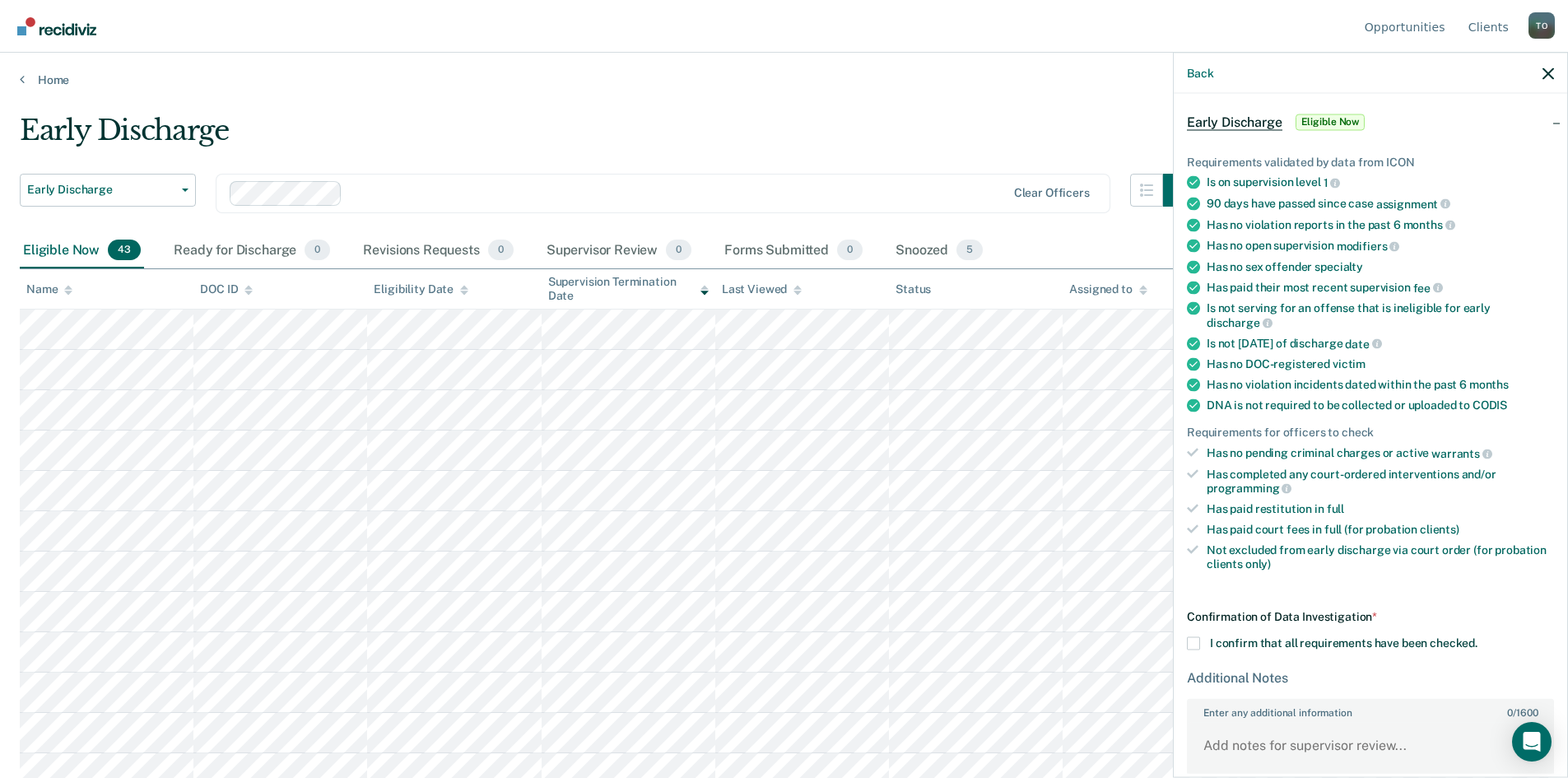
scroll to position [151, 0]
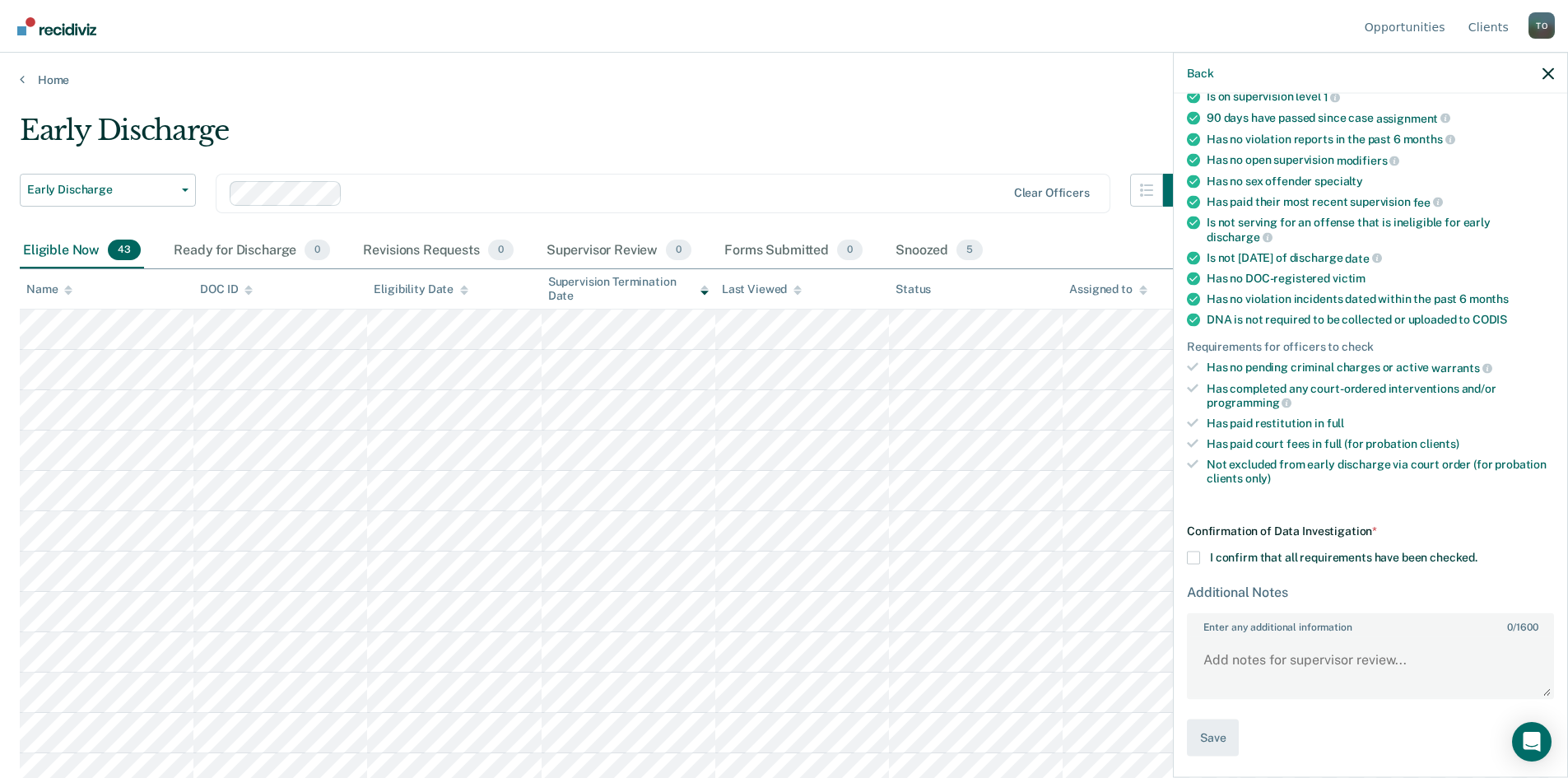
click at [1194, 558] on span at bounding box center [1192, 558] width 13 height 13
click at [1477, 552] on input "I confirm that all requirements have been checked." at bounding box center [1477, 552] width 0 height 0
click at [1214, 736] on button "Save" at bounding box center [1212, 737] width 51 height 37
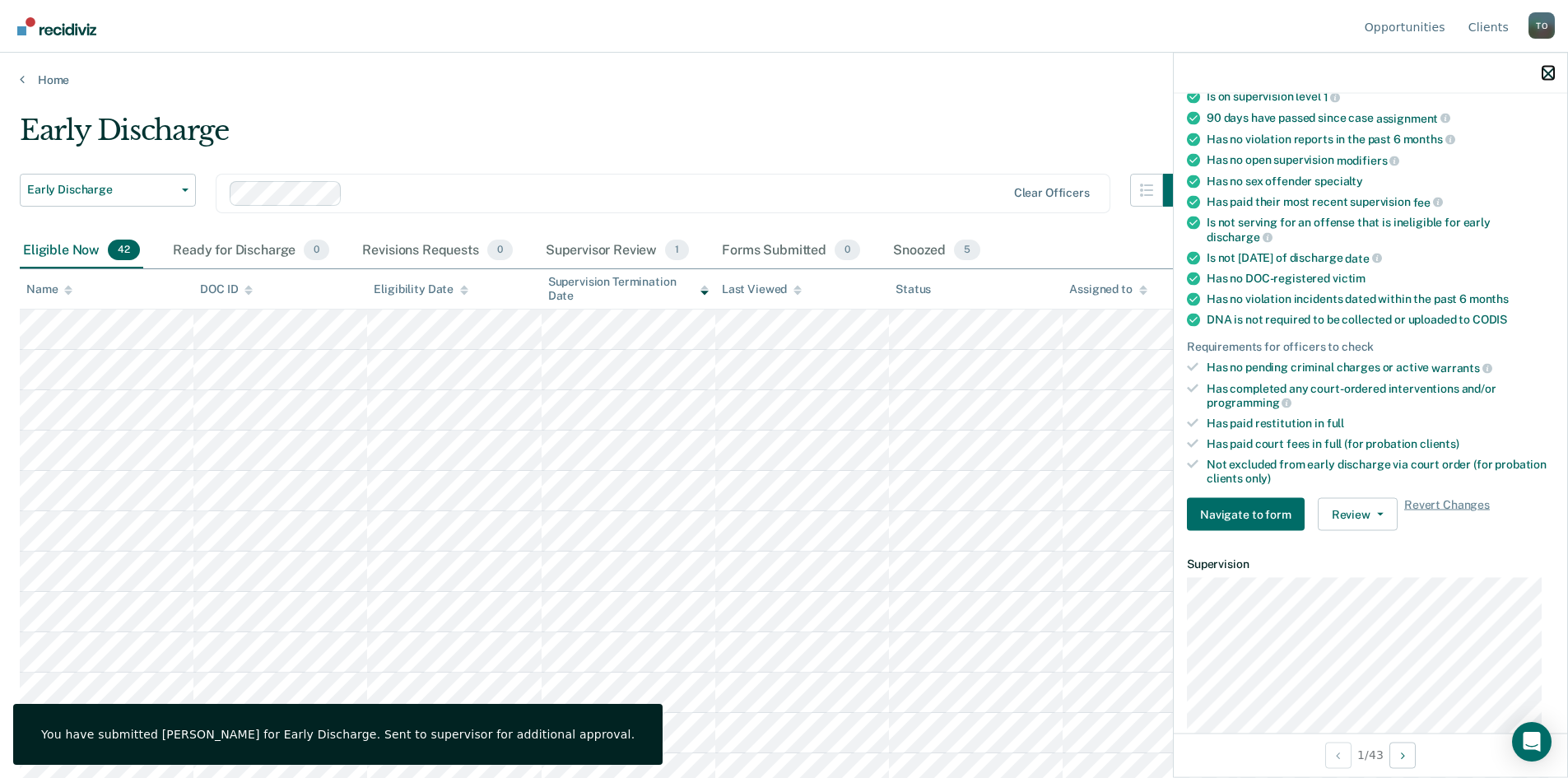
click at [1548, 77] on icon "button" at bounding box center [1548, 73] width 12 height 12
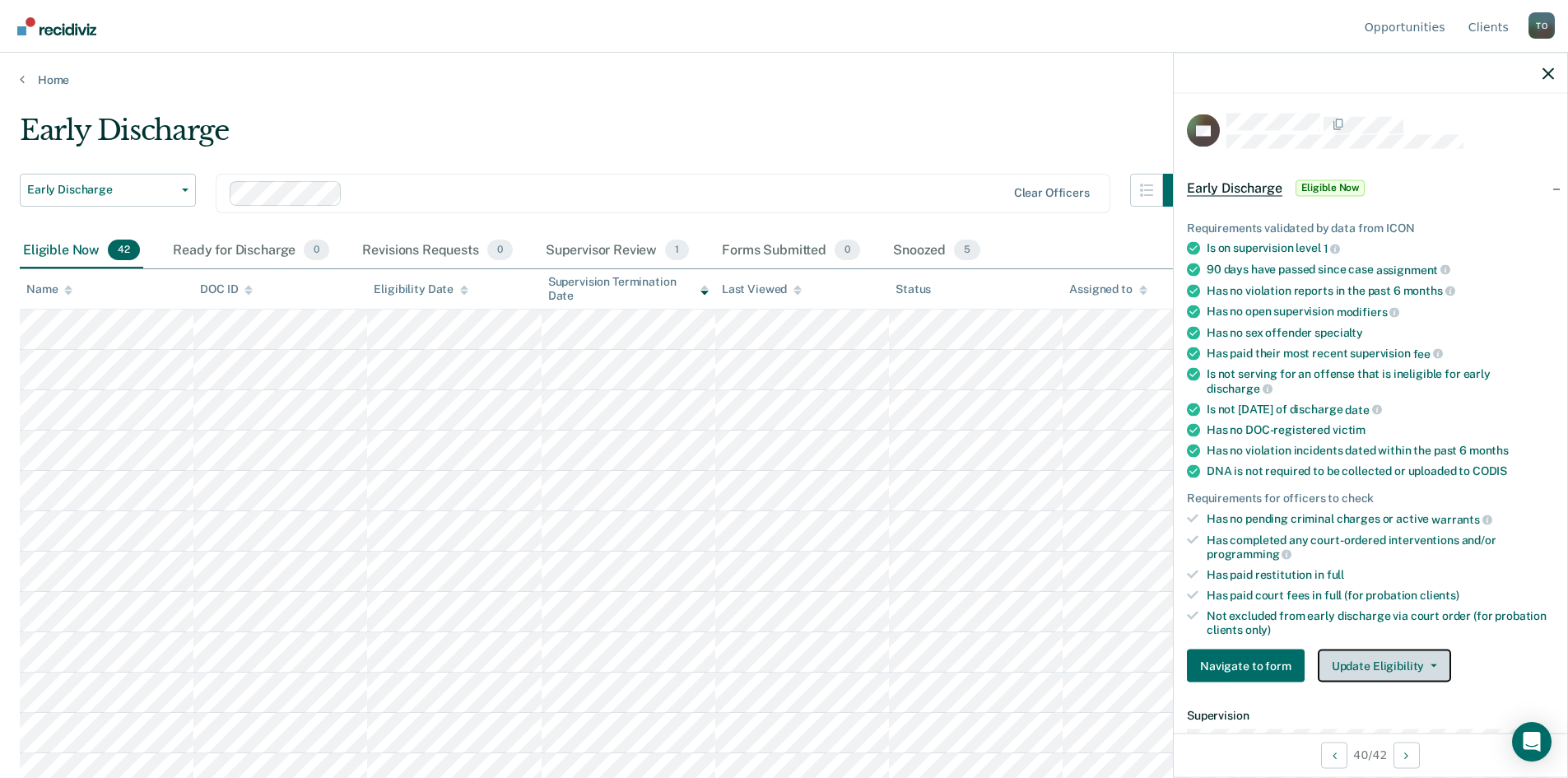
click at [1374, 655] on button "Update Eligibility" at bounding box center [1384, 665] width 133 height 33
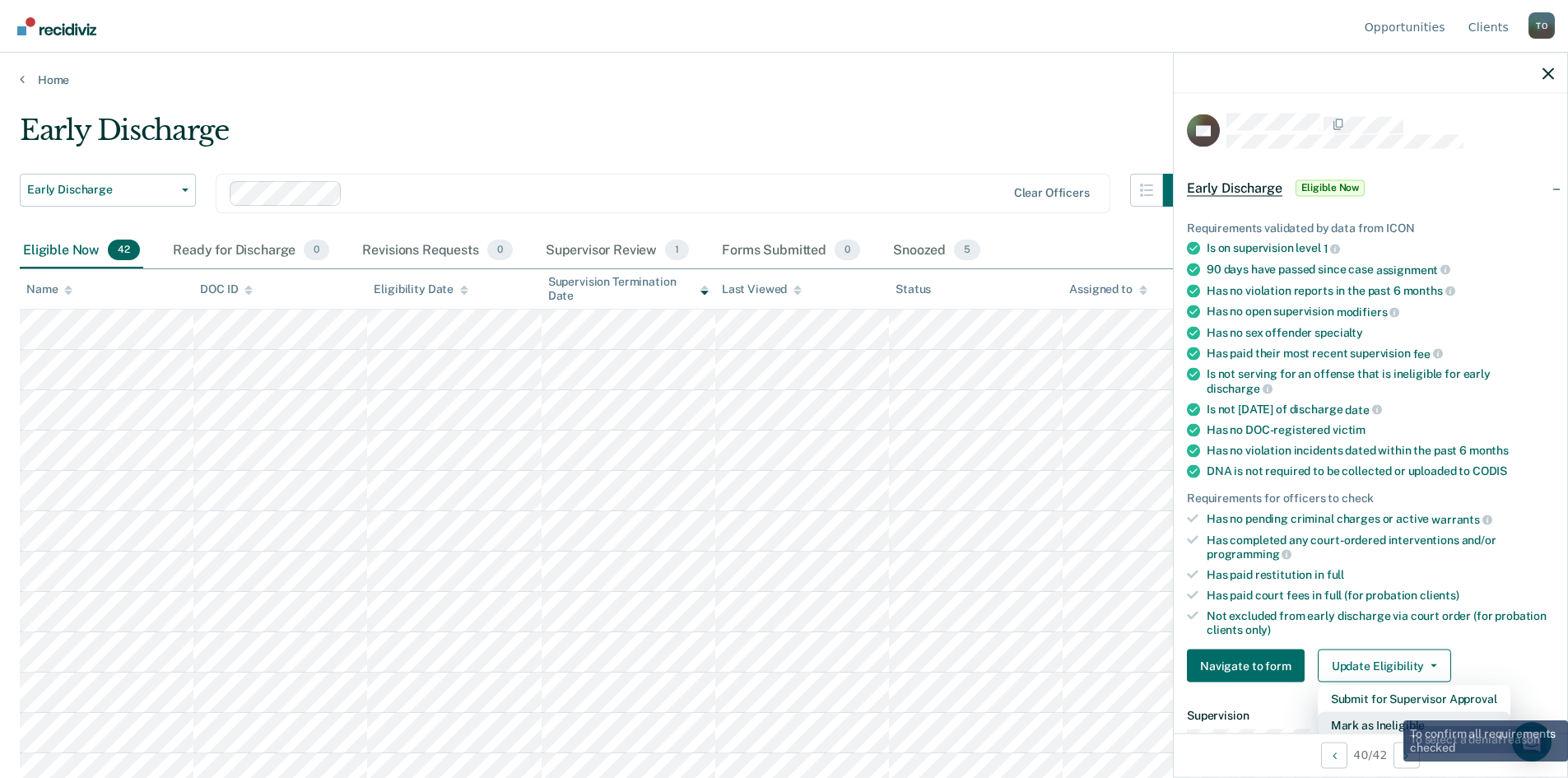
scroll to position [4, 0]
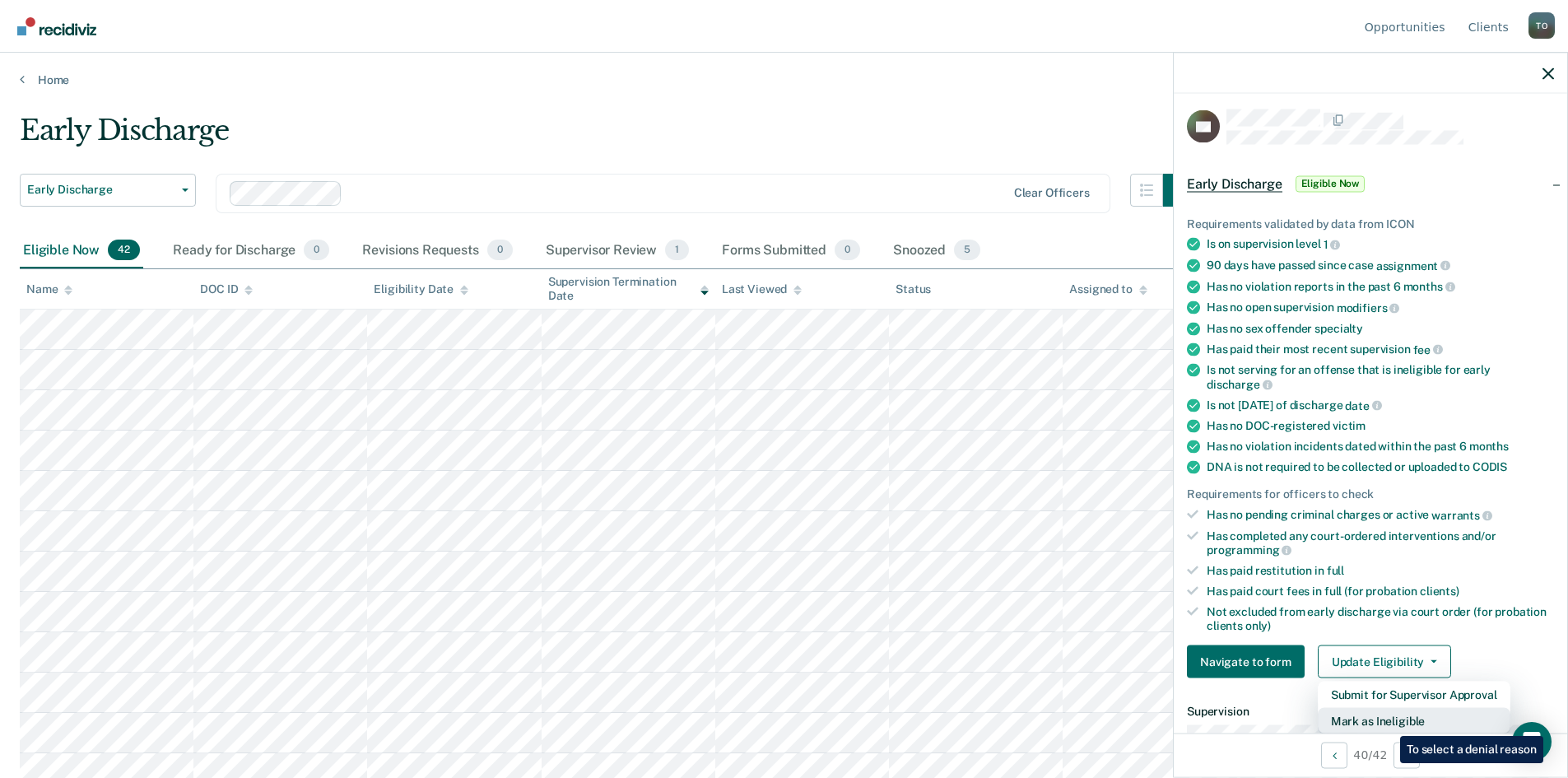
click at [1388, 724] on button "Mark as Ineligible" at bounding box center [1414, 721] width 193 height 27
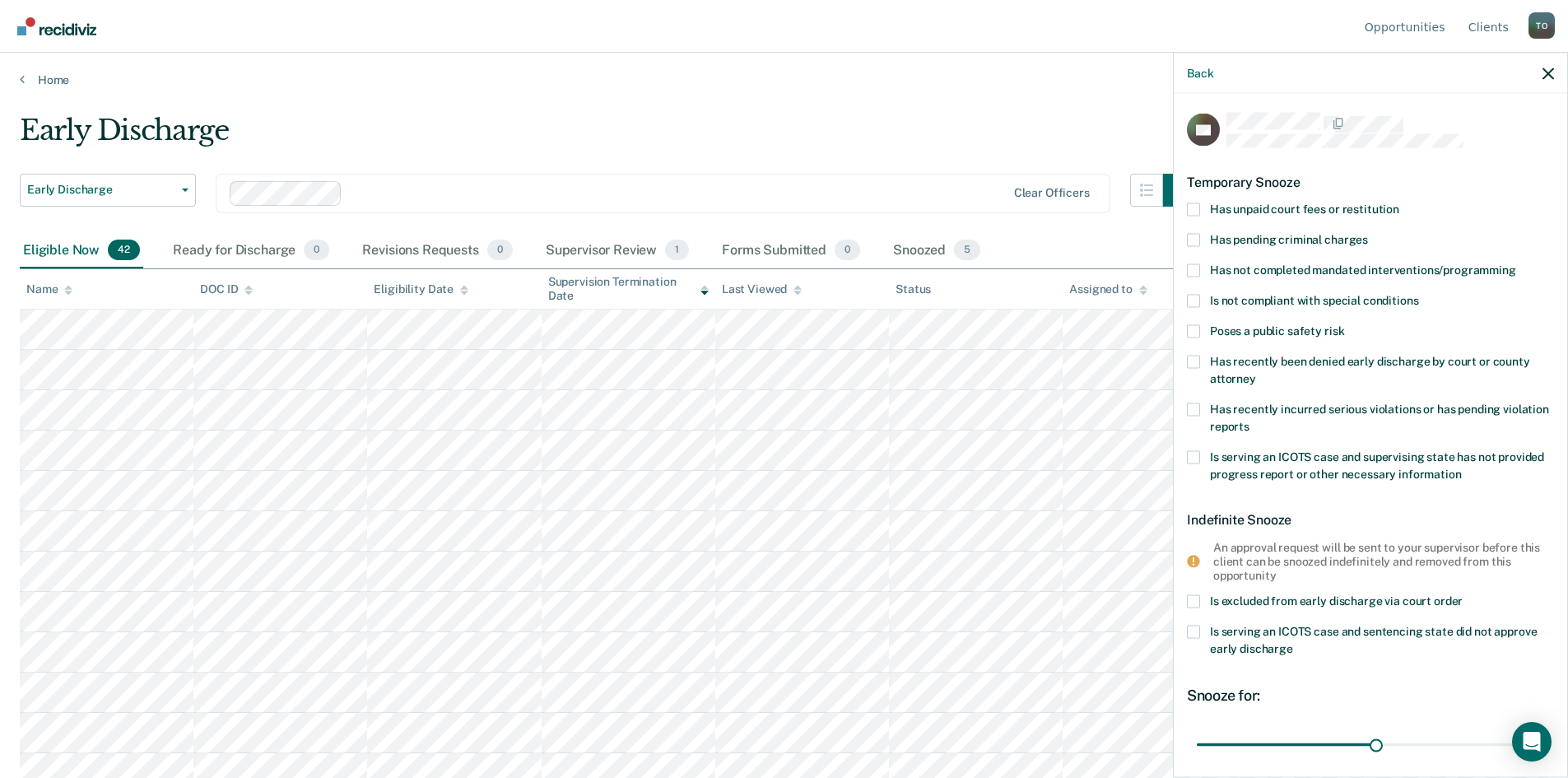
scroll to position [0, 0]
click at [1191, 299] on span at bounding box center [1192, 301] width 13 height 13
click at [1418, 295] on input "Is not compliant with special conditions" at bounding box center [1418, 295] width 0 height 0
click at [1190, 210] on span at bounding box center [1192, 210] width 13 height 13
click at [1399, 204] on input "Has unpaid court fees or restitution" at bounding box center [1399, 204] width 0 height 0
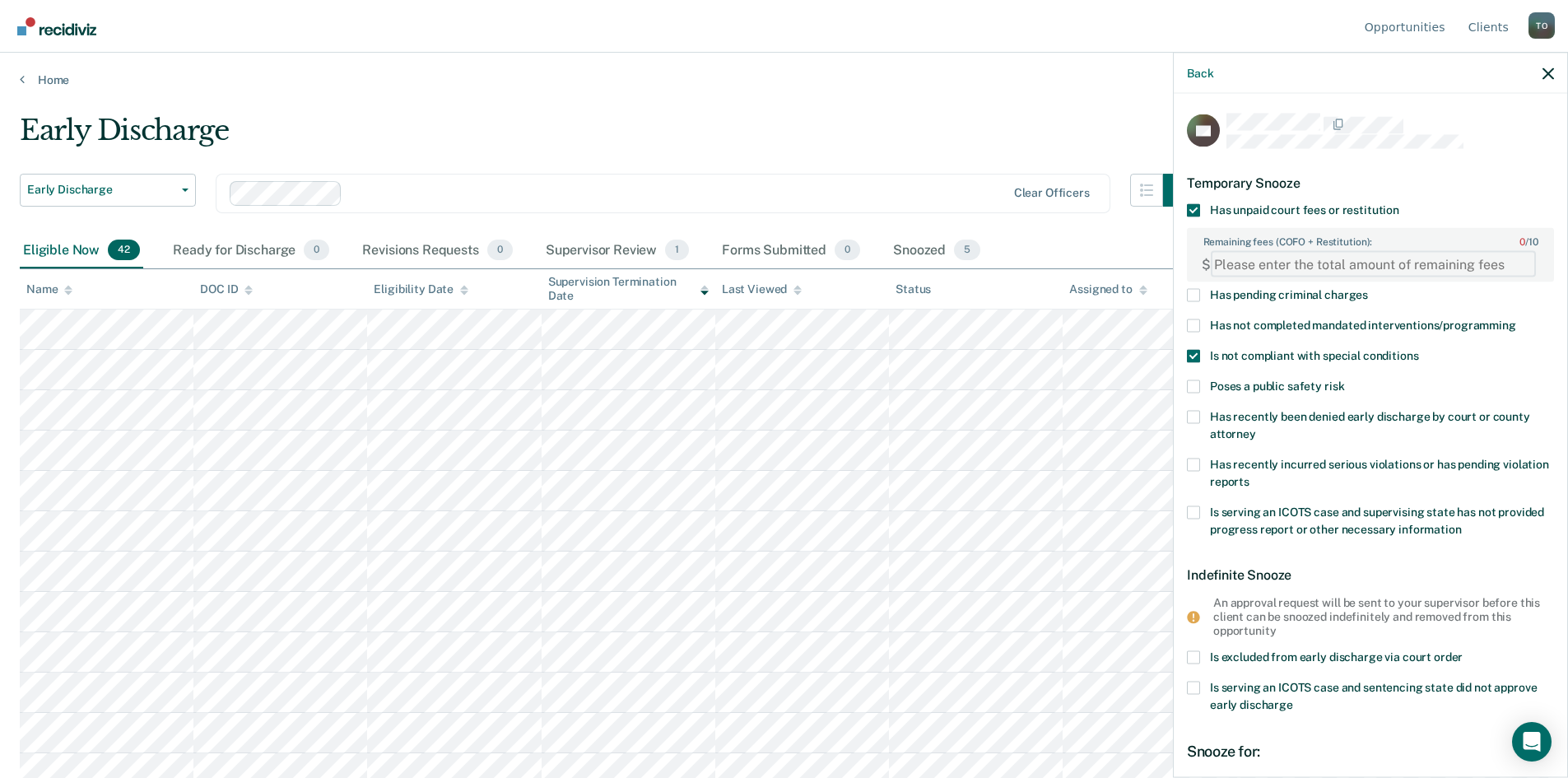
click at [1231, 260] on FEESReasonInput "Remaining fees (COFO + Restitution): 0 / 10" at bounding box center [1373, 264] width 325 height 27
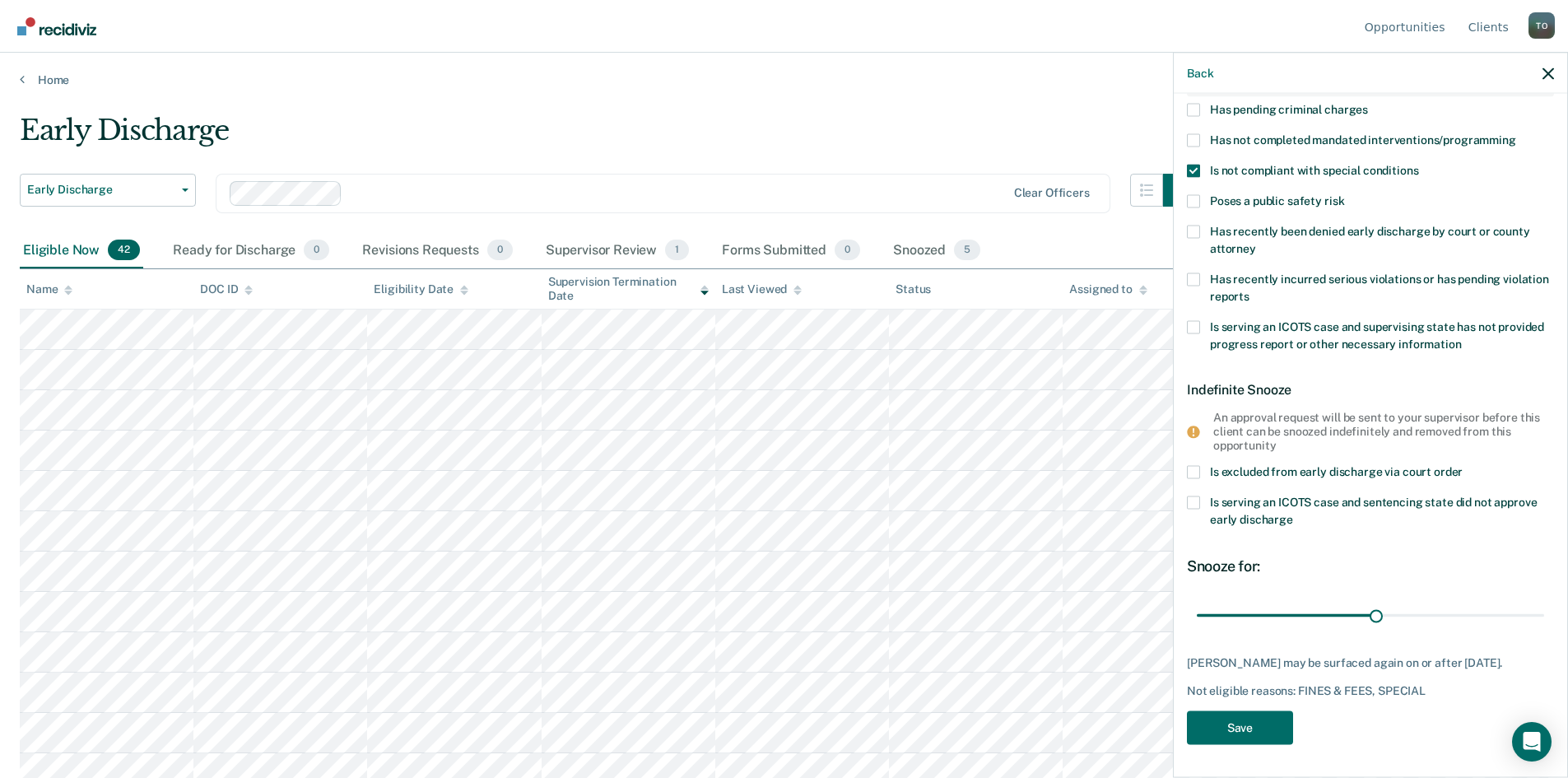
scroll to position [198, 0]
type FEESReasonInput "430.00"
click at [1245, 734] on button "Save" at bounding box center [1239, 727] width 106 height 34
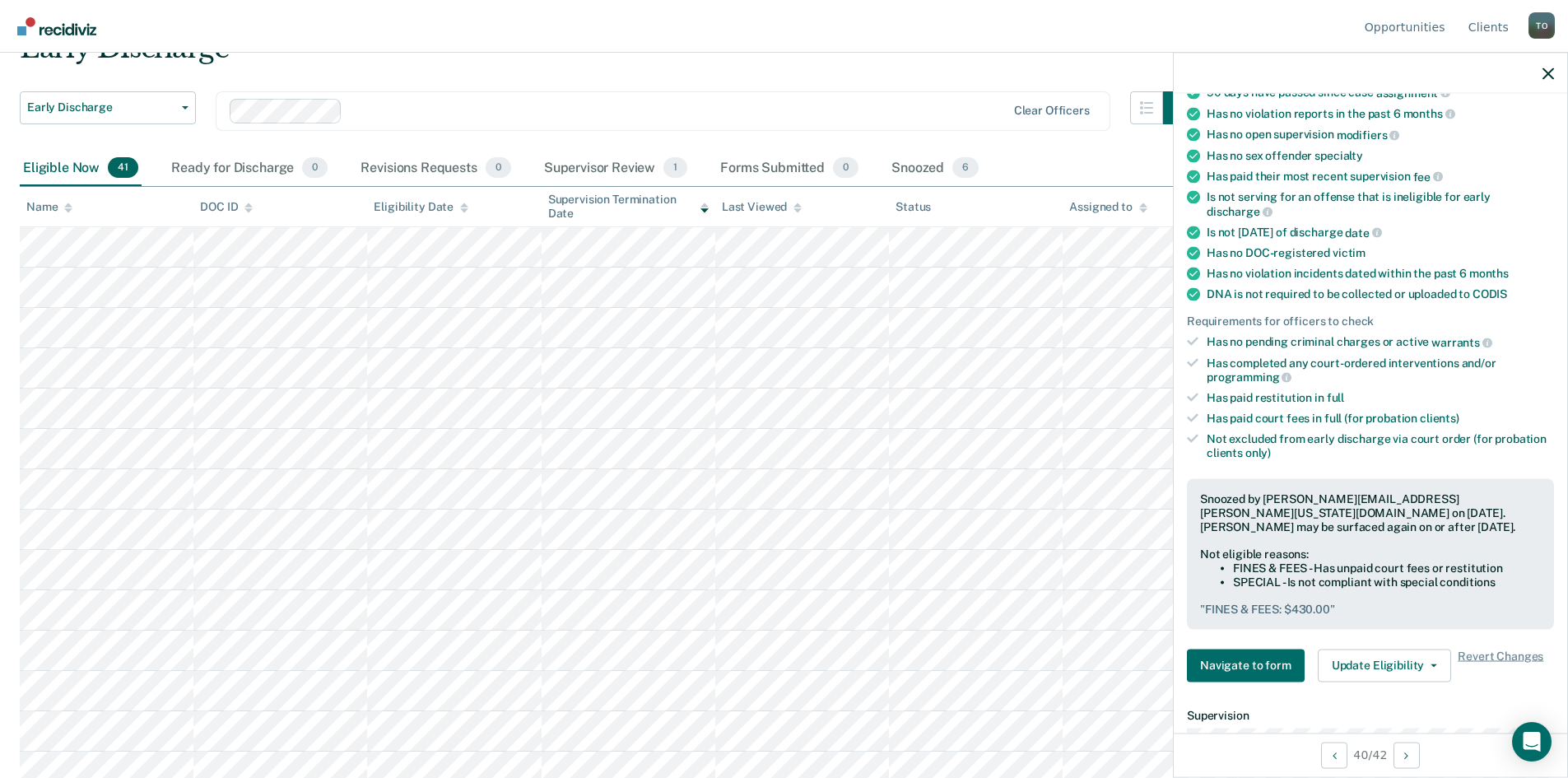
scroll to position [127, 0]
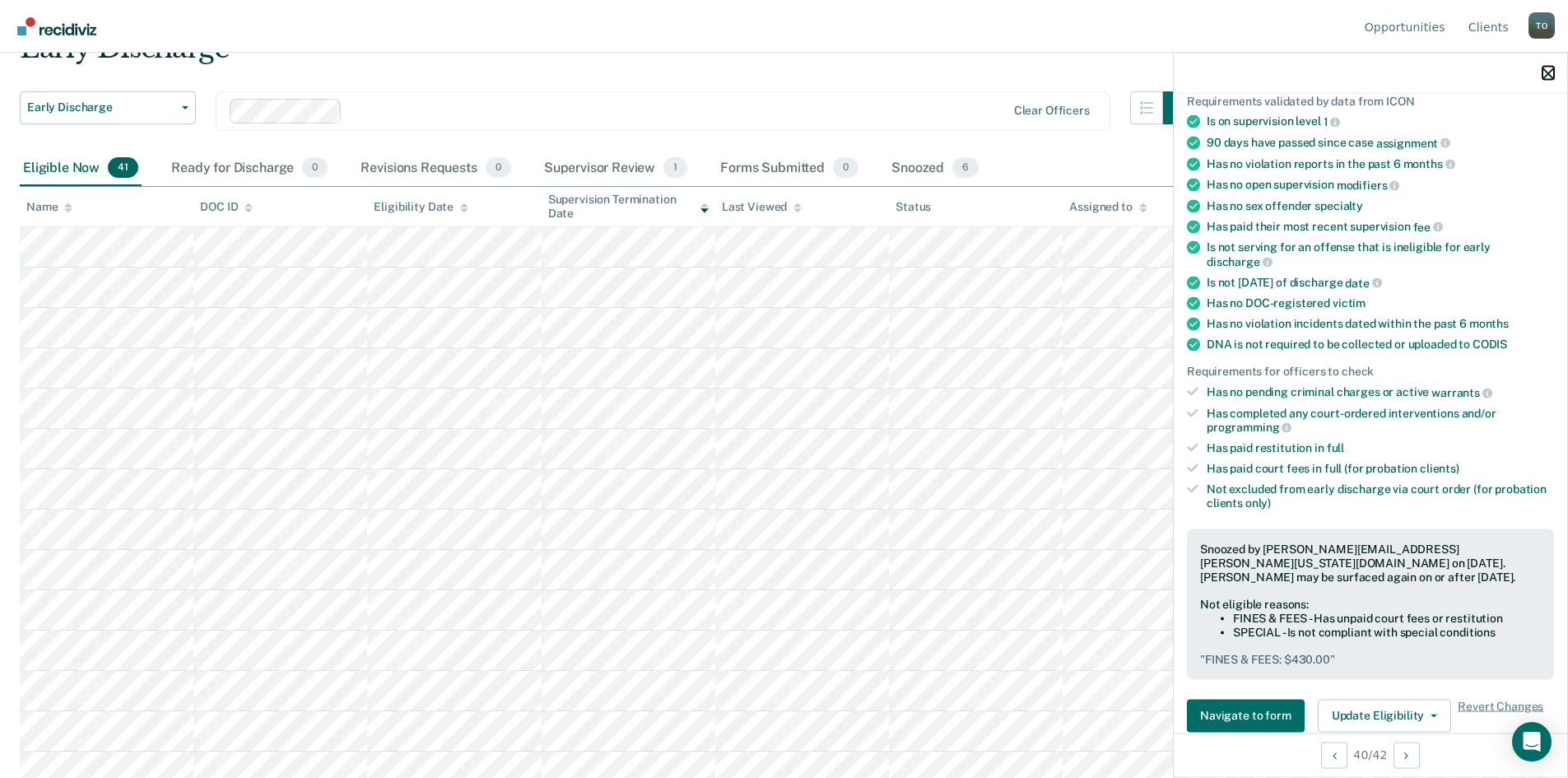
click at [1548, 77] on icon "button" at bounding box center [1548, 73] width 12 height 12
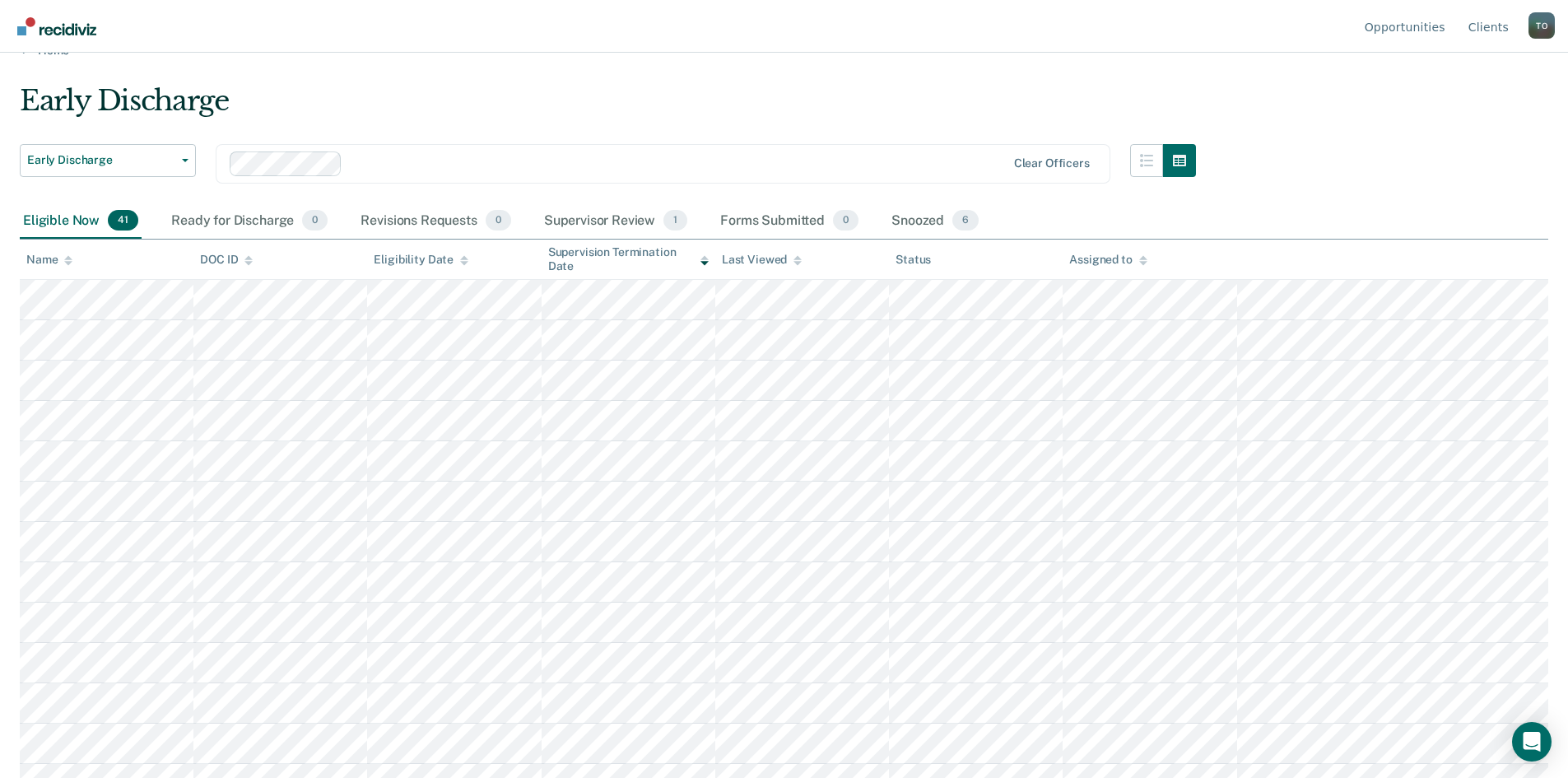
scroll to position [82, 0]
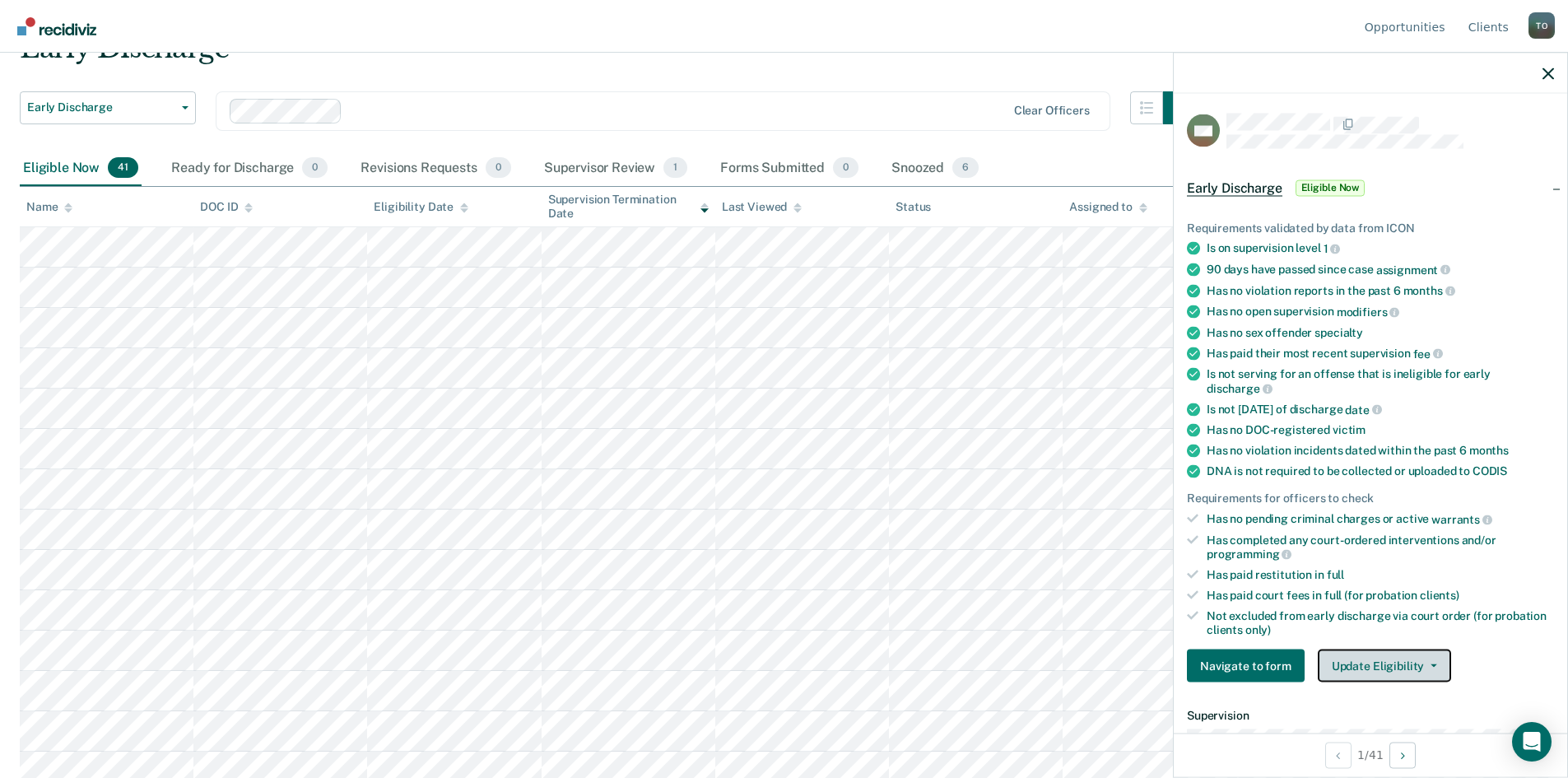
click at [1361, 658] on button "Update Eligibility" at bounding box center [1384, 665] width 133 height 33
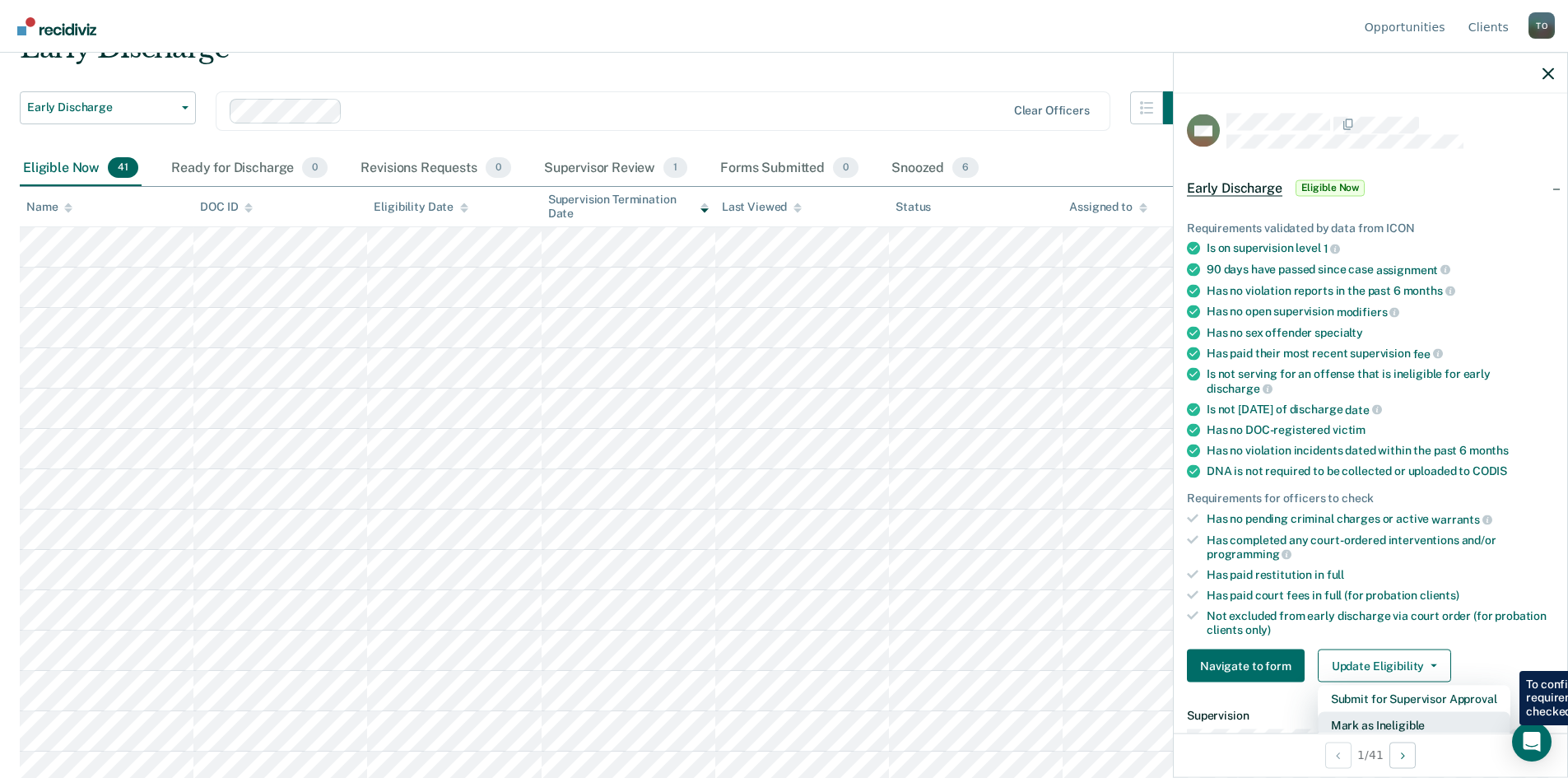
scroll to position [4, 0]
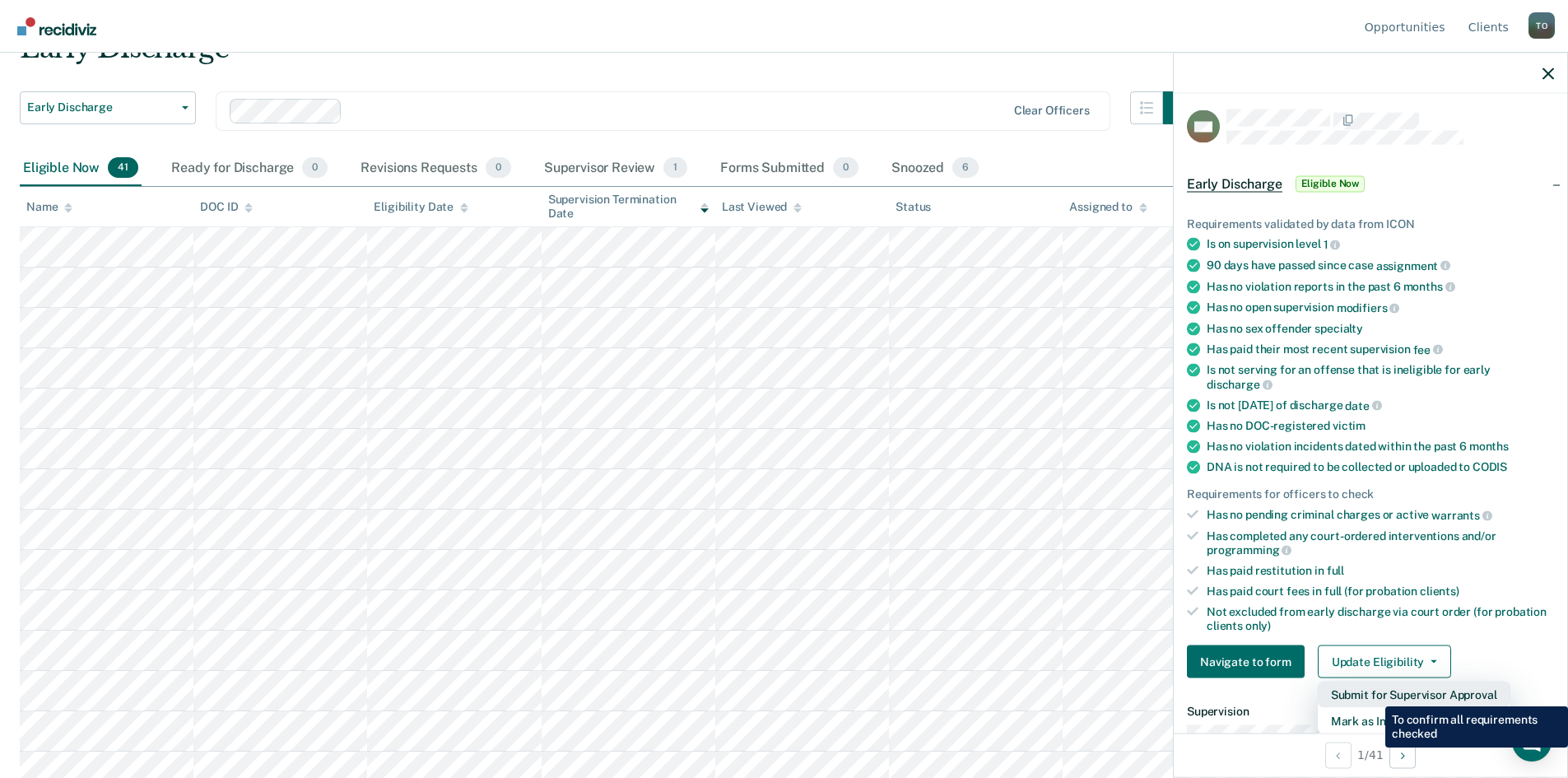
click at [1373, 694] on button "Submit for Supervisor Approval" at bounding box center [1414, 694] width 193 height 27
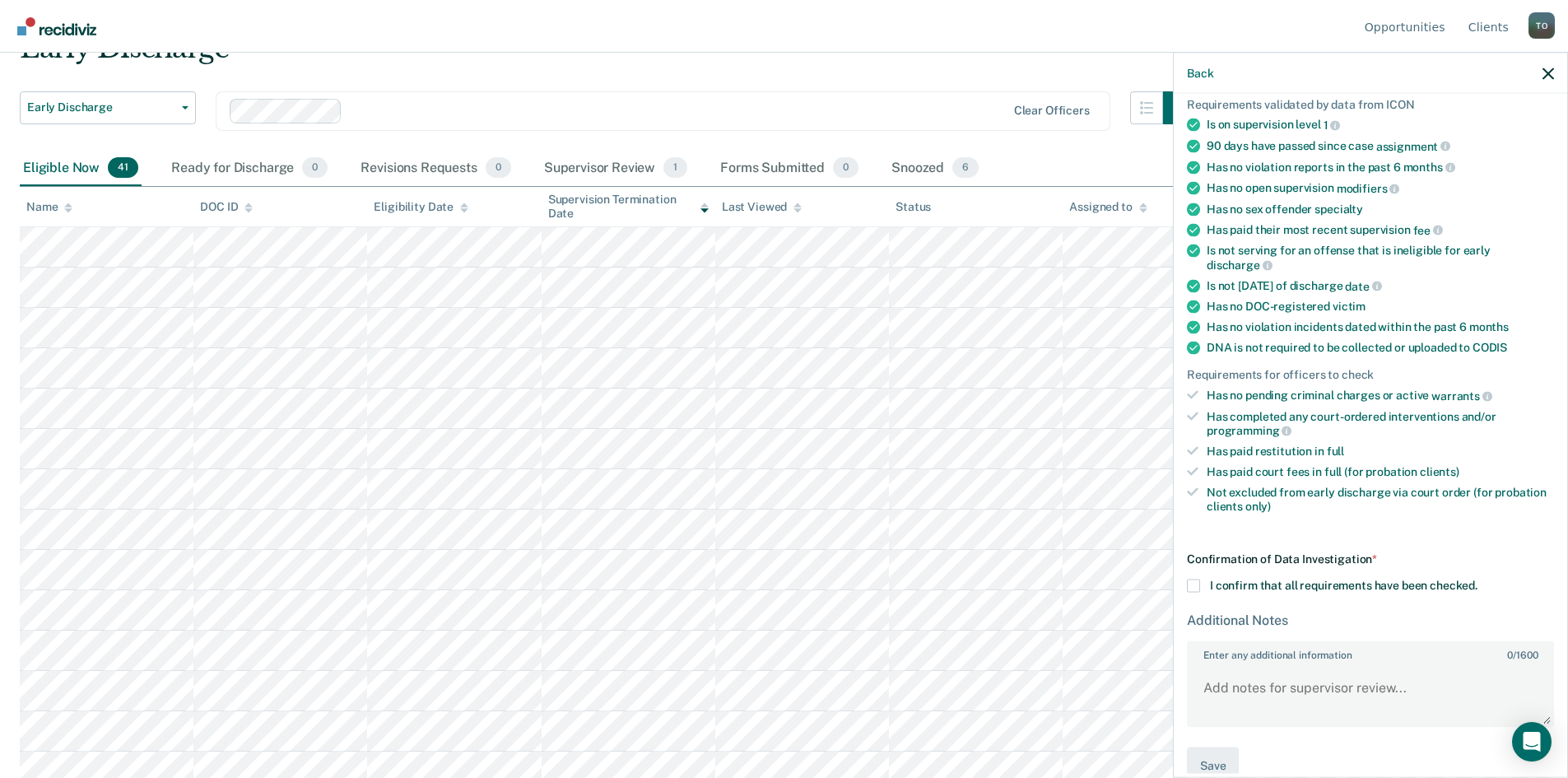
scroll to position [151, 0]
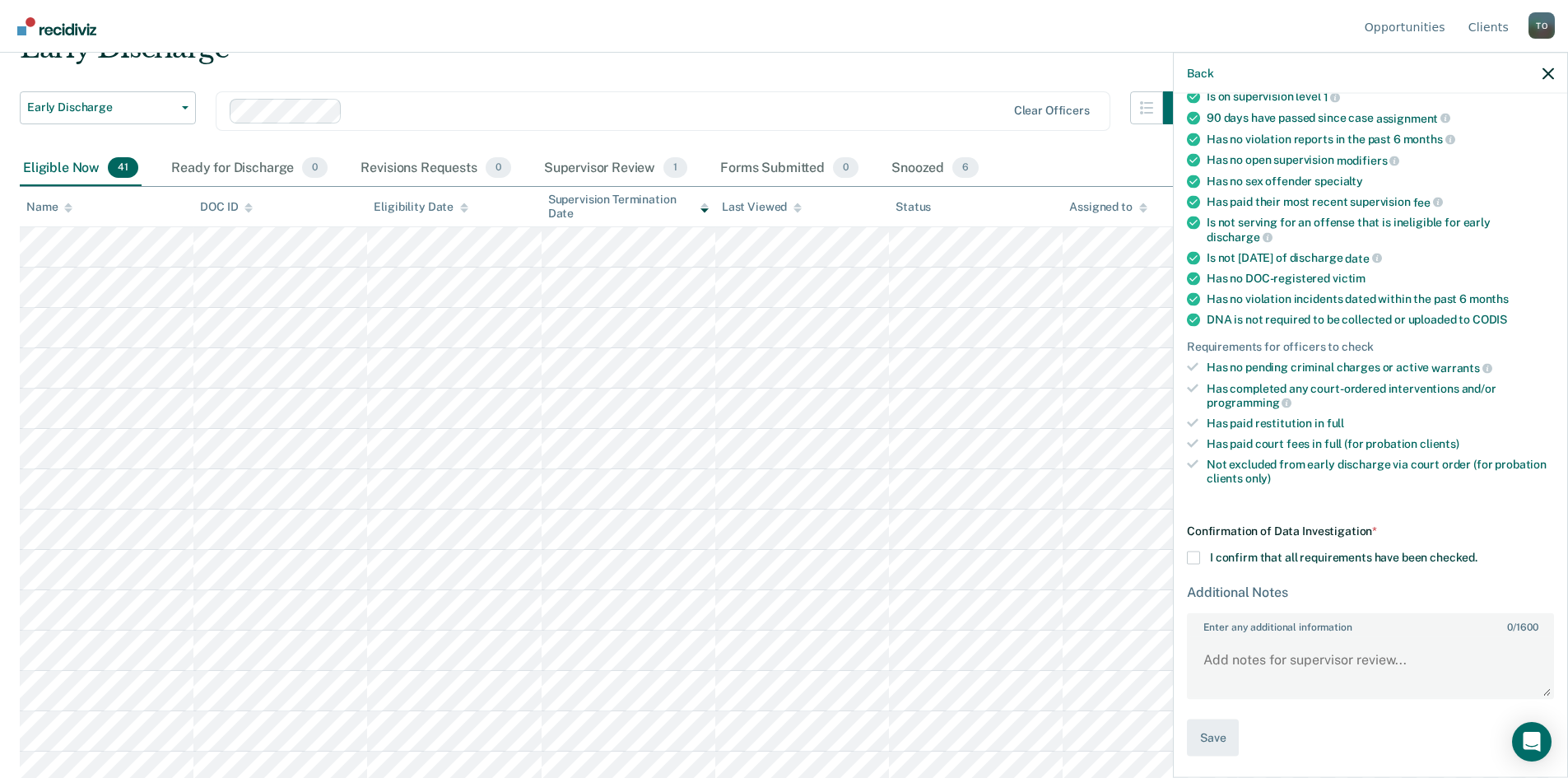
click at [1195, 557] on span at bounding box center [1192, 558] width 13 height 13
click at [1477, 552] on input "I confirm that all requirements have been checked." at bounding box center [1477, 552] width 0 height 0
click at [1214, 736] on button "Save" at bounding box center [1212, 737] width 51 height 37
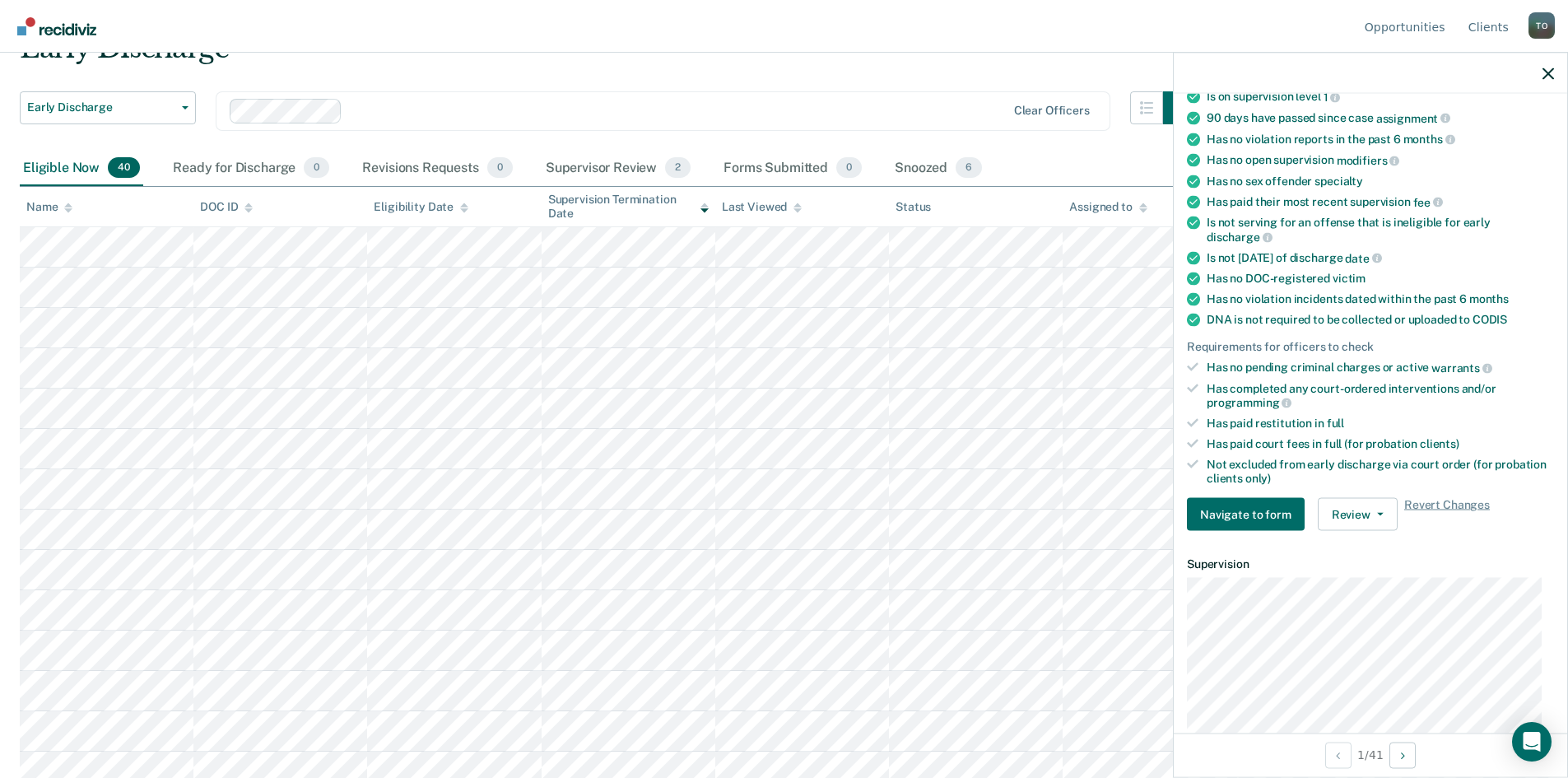
click at [1541, 77] on div at bounding box center [1370, 73] width 393 height 42
click at [1547, 77] on icon "button" at bounding box center [1548, 73] width 12 height 12
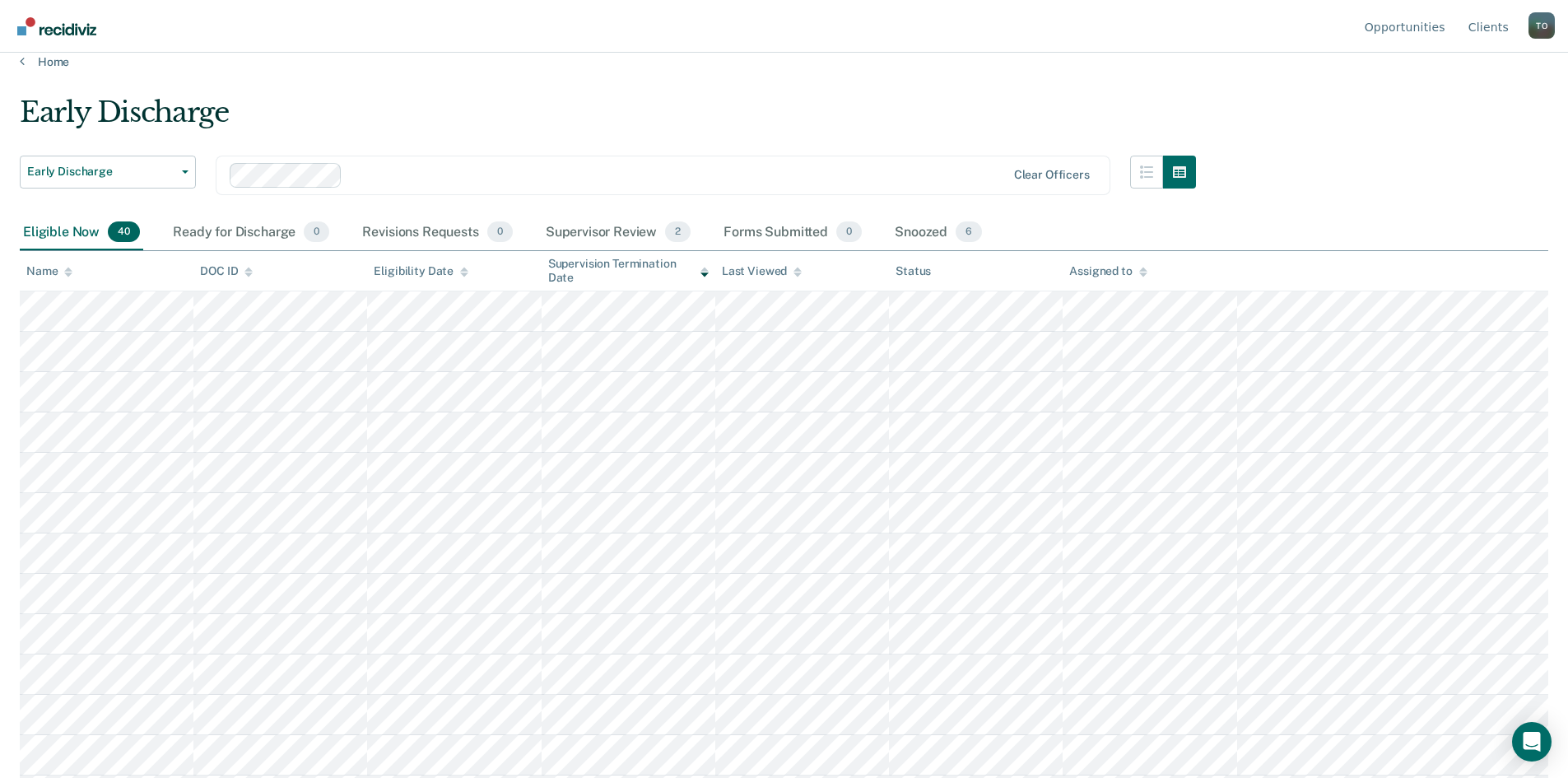
scroll to position [0, 0]
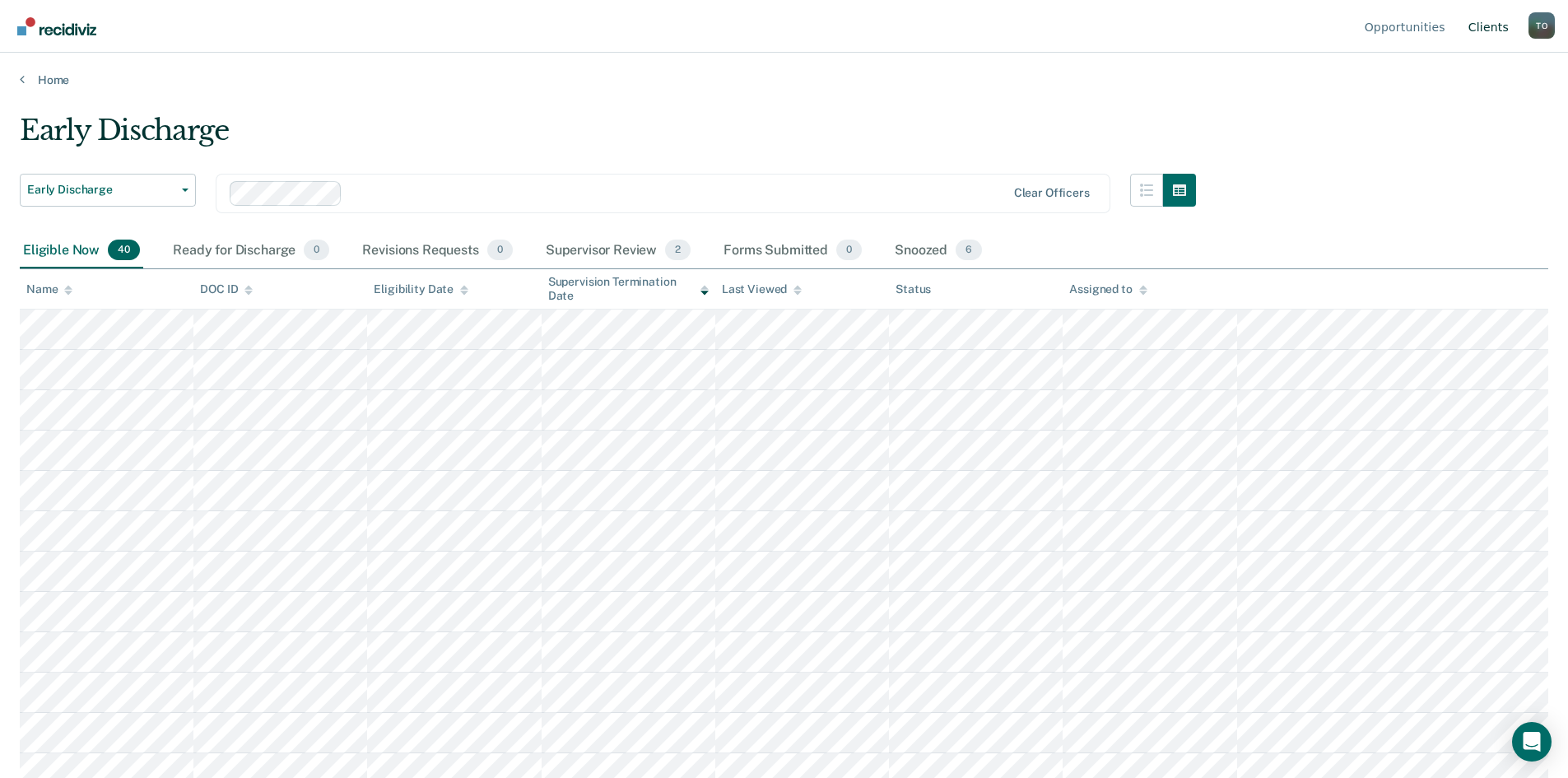
click at [1490, 37] on link "Client s" at bounding box center [1488, 26] width 46 height 52
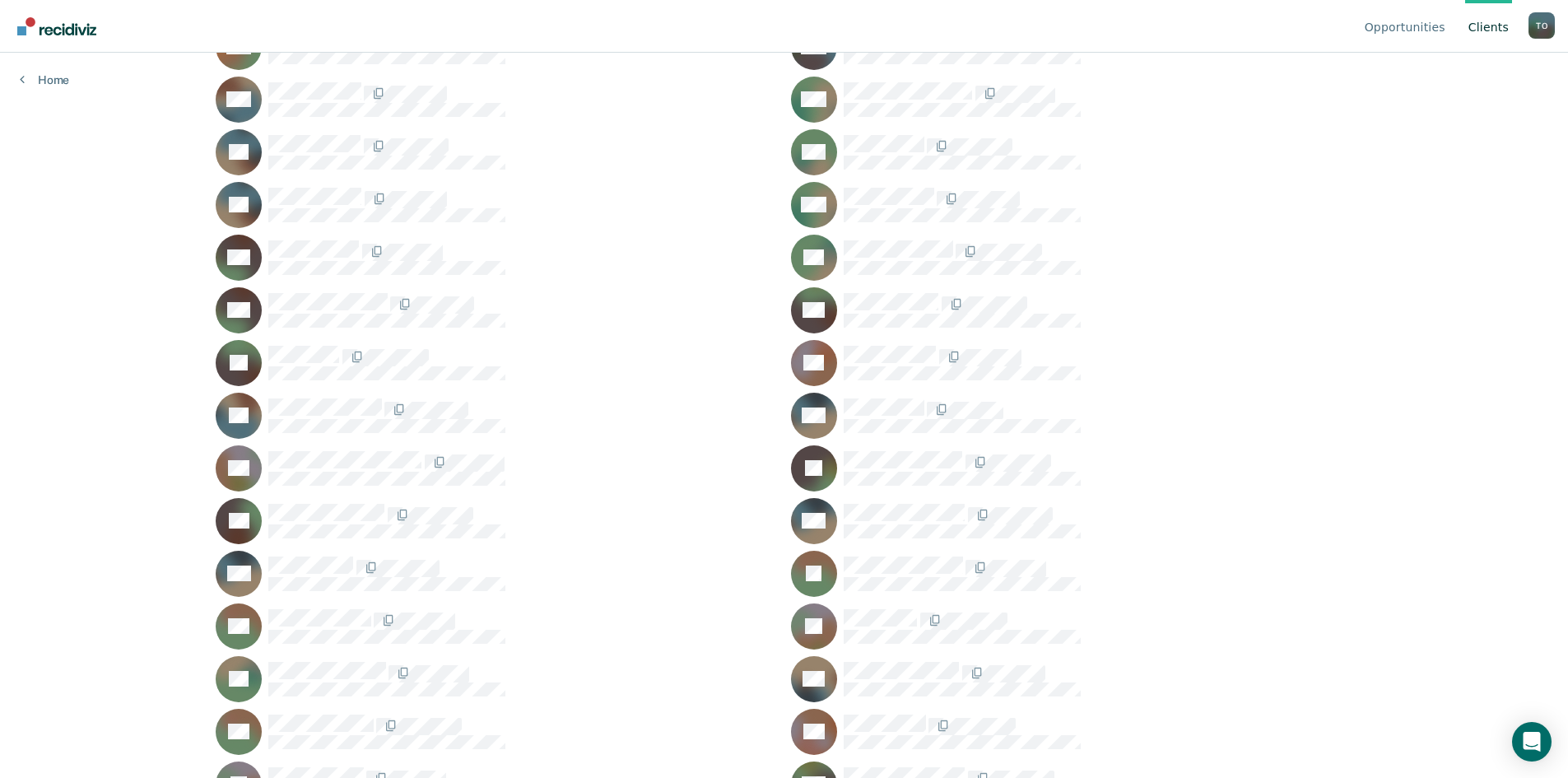
scroll to position [2729, 0]
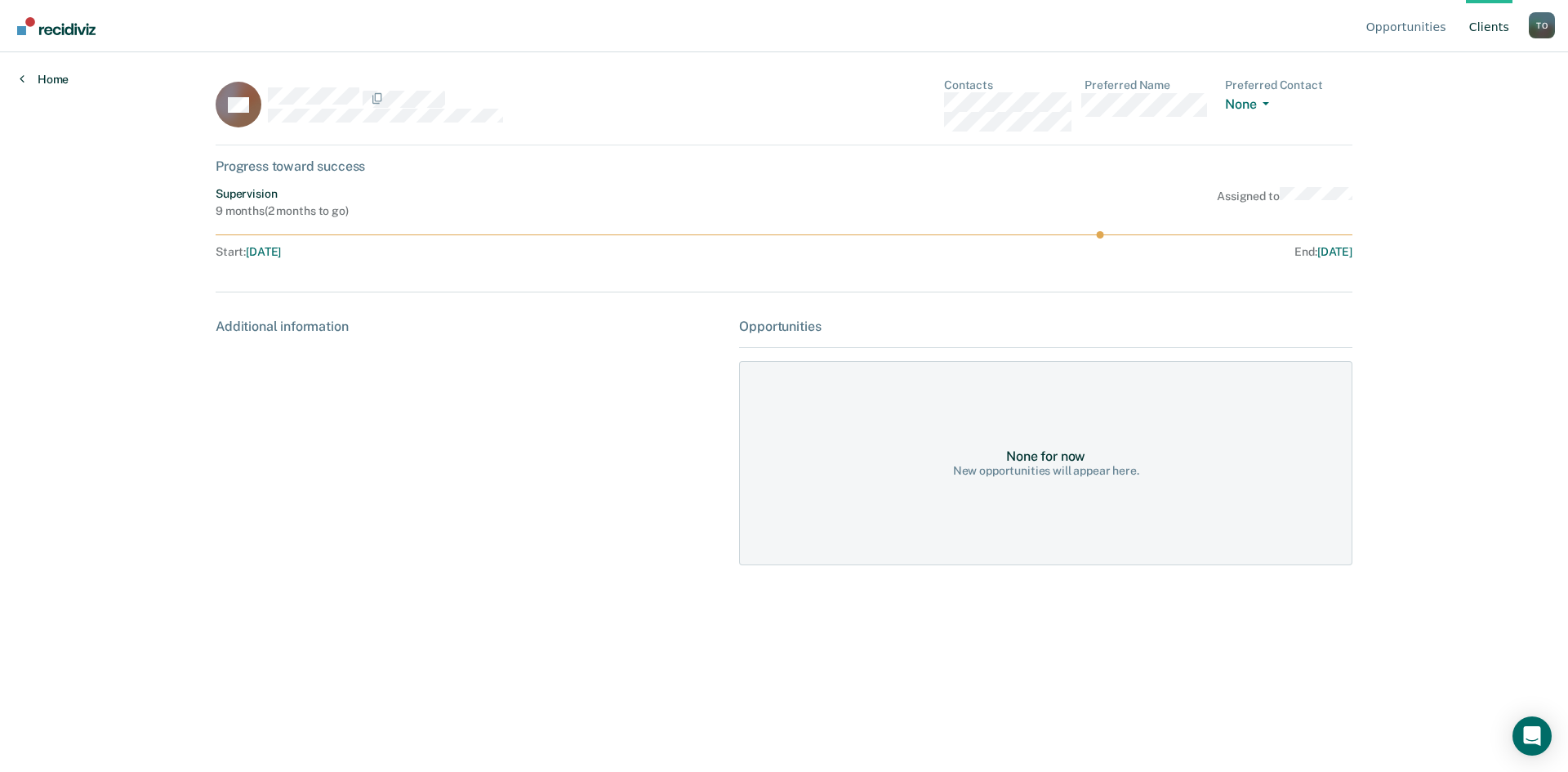
click at [51, 84] on link "Home" at bounding box center [44, 78] width 49 height 15
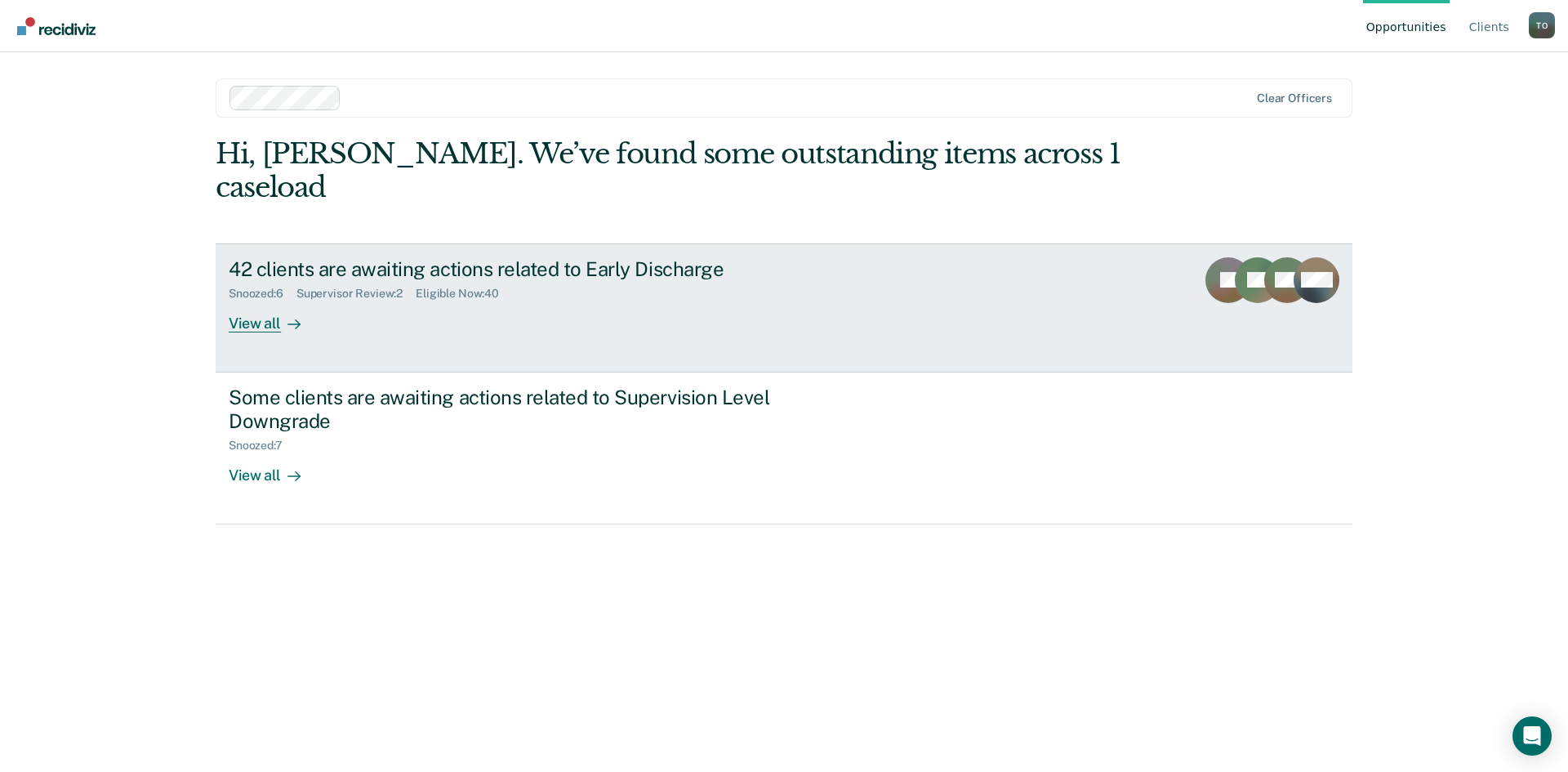
click at [250, 300] on div "View all" at bounding box center [274, 316] width 91 height 31
